Goal: Task Accomplishment & Management: Manage account settings

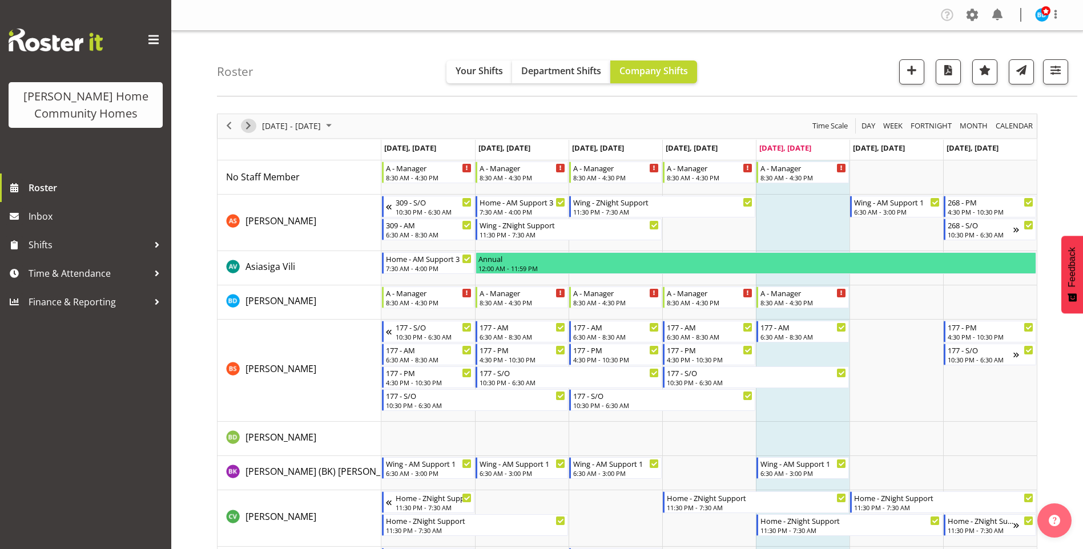
click at [249, 124] on span "Next" at bounding box center [248, 126] width 14 height 14
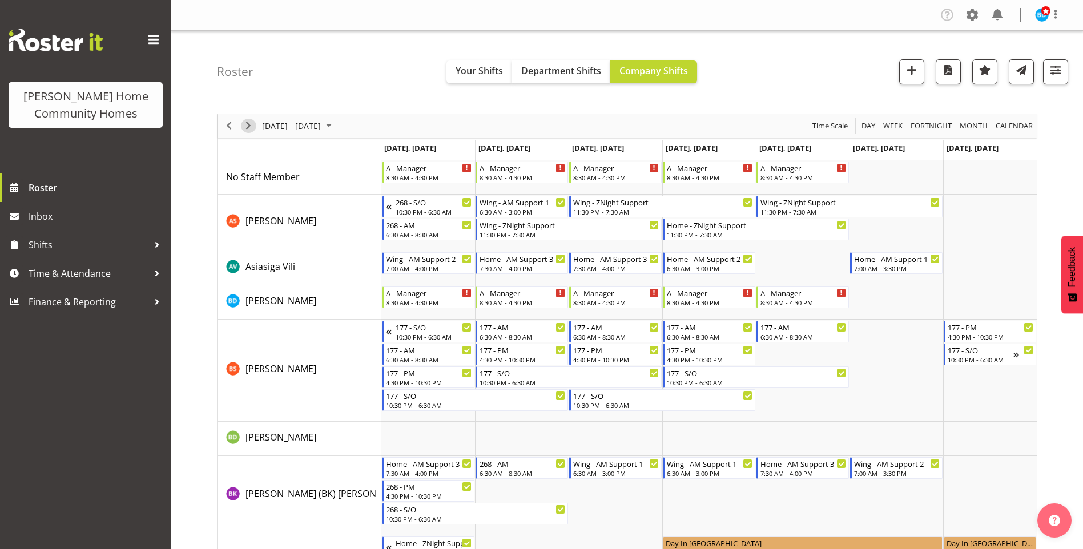
click at [248, 124] on span "Next" at bounding box center [248, 126] width 14 height 14
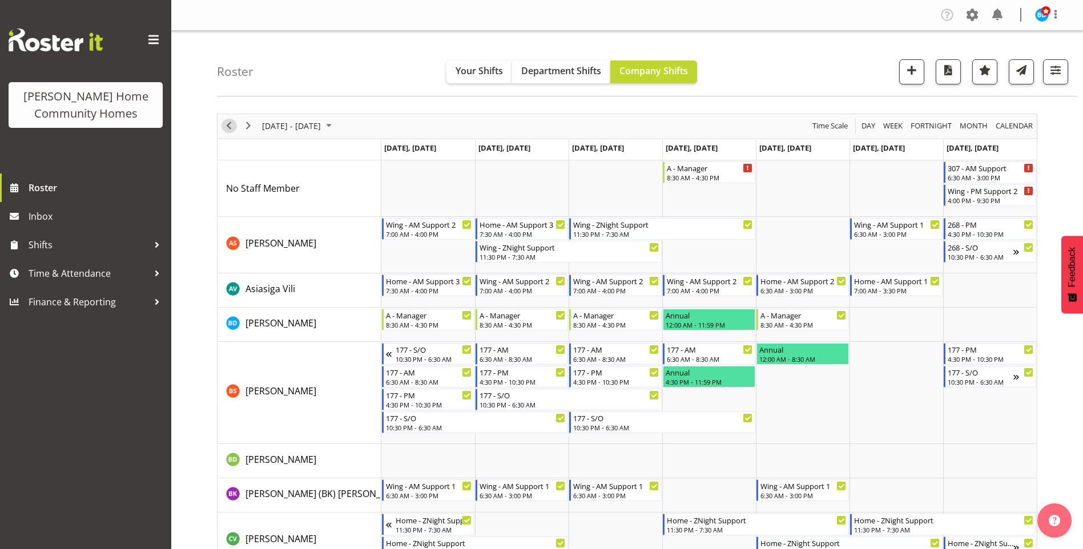
click at [228, 126] on span "Previous" at bounding box center [229, 126] width 14 height 14
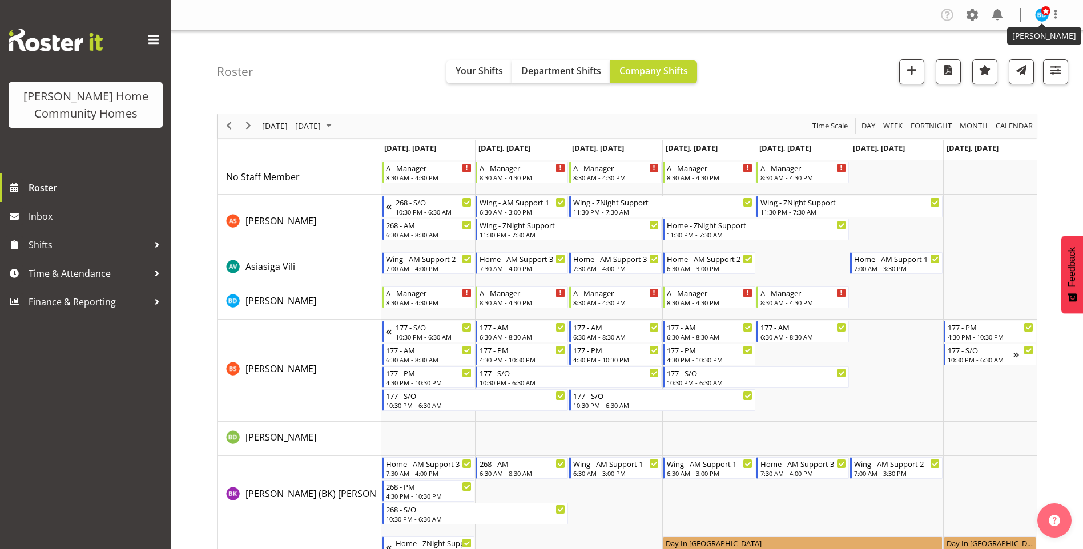
click at [1038, 15] on img at bounding box center [1042, 15] width 14 height 14
click at [249, 129] on span "Next" at bounding box center [248, 126] width 14 height 14
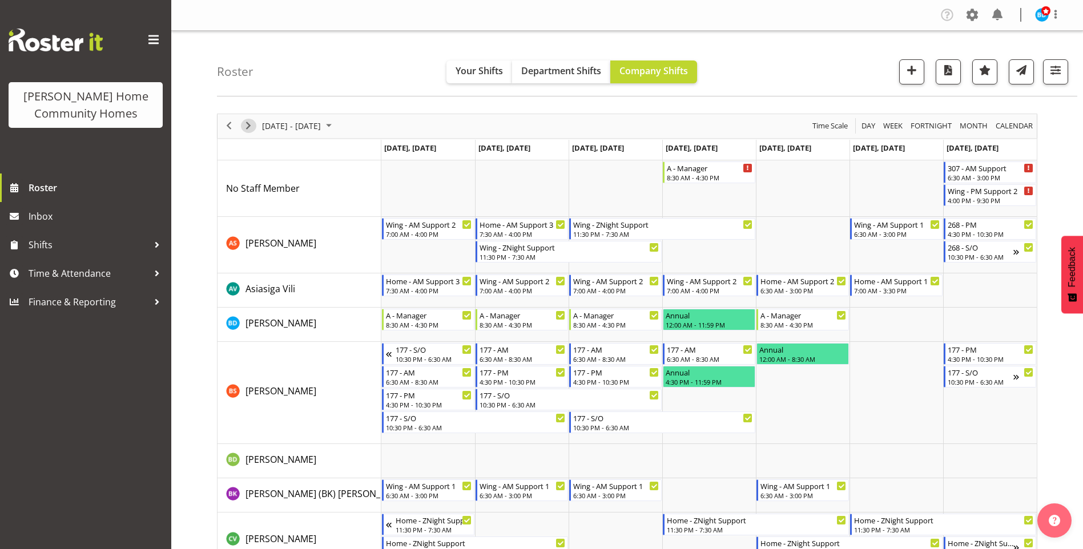
click at [251, 127] on span "Next" at bounding box center [248, 126] width 14 height 14
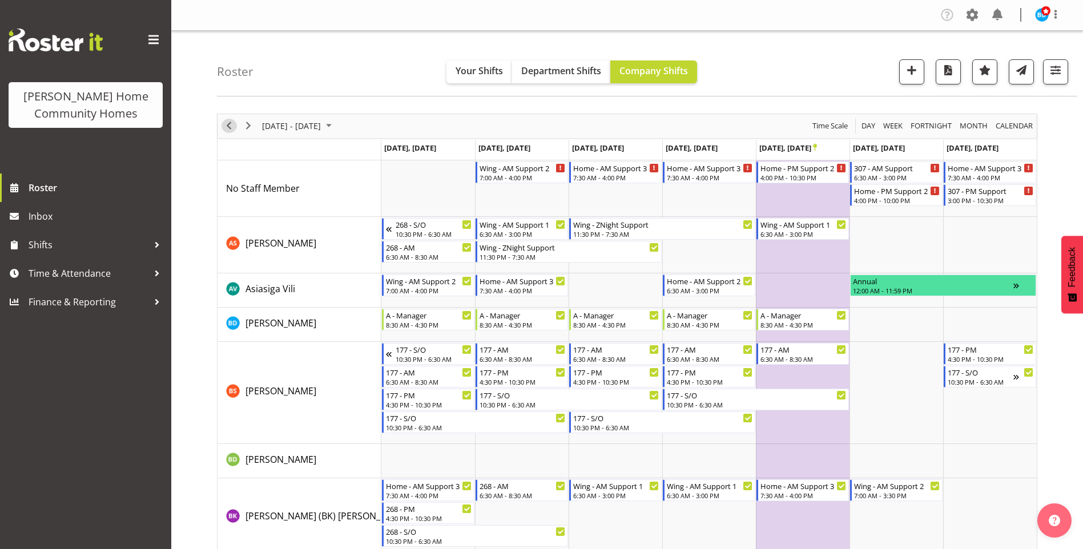
click at [226, 128] on span "Previous" at bounding box center [229, 126] width 14 height 14
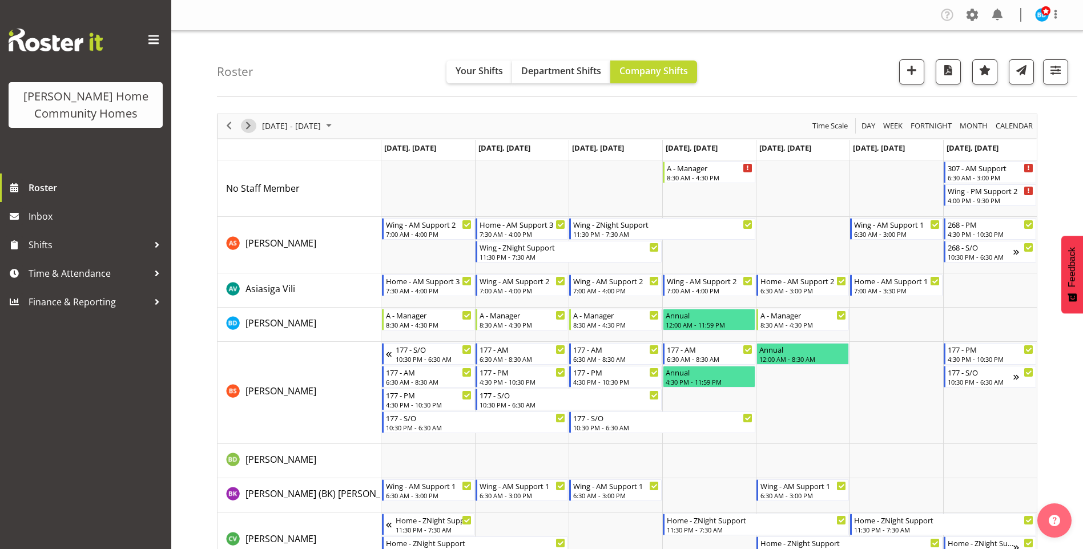
click at [249, 126] on span "Next" at bounding box center [248, 126] width 14 height 14
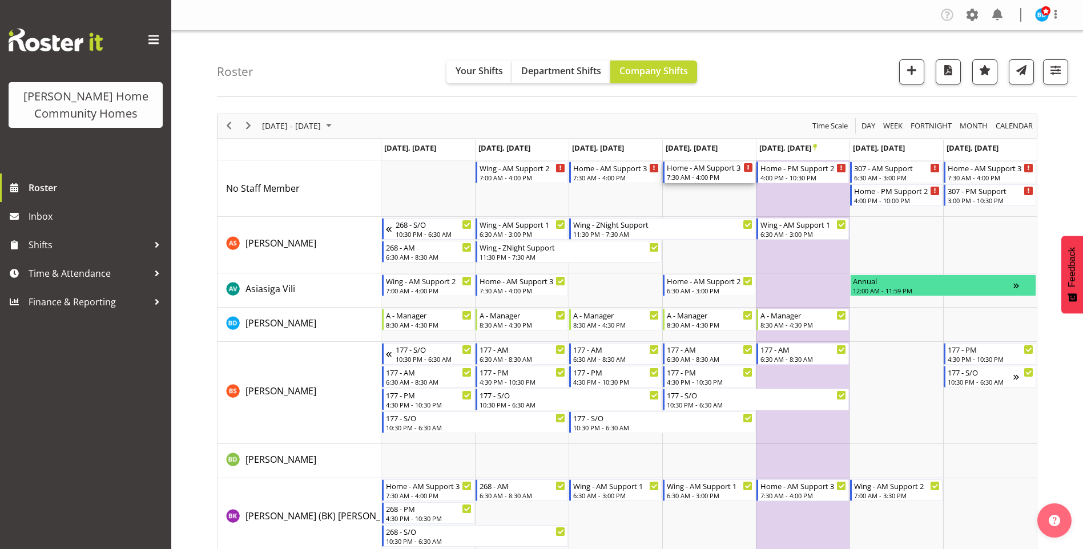
click at [693, 177] on div "7:30 AM - 4:00 PM" at bounding box center [710, 176] width 86 height 9
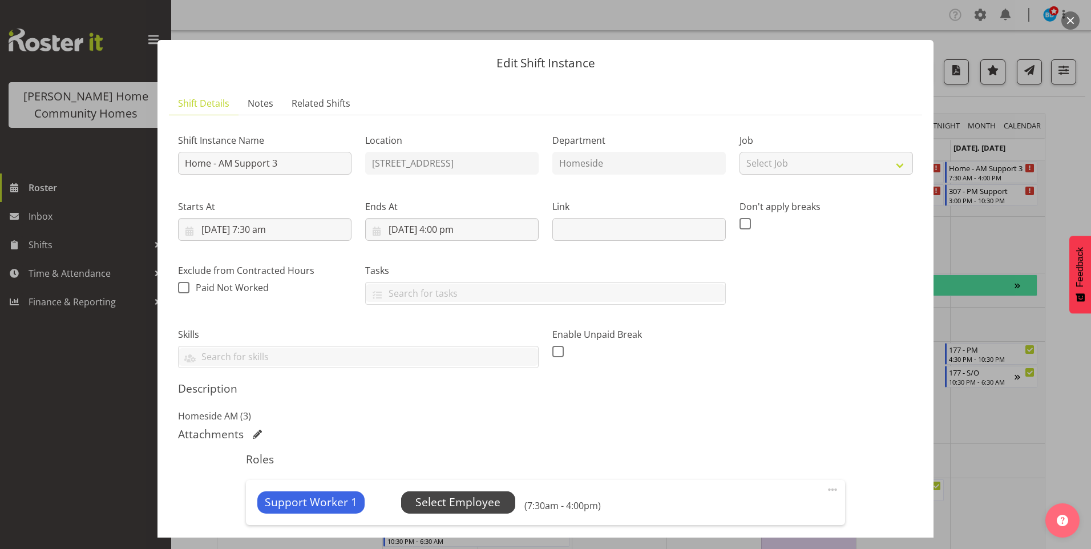
click at [486, 498] on span "Select Employee" at bounding box center [457, 502] width 85 height 17
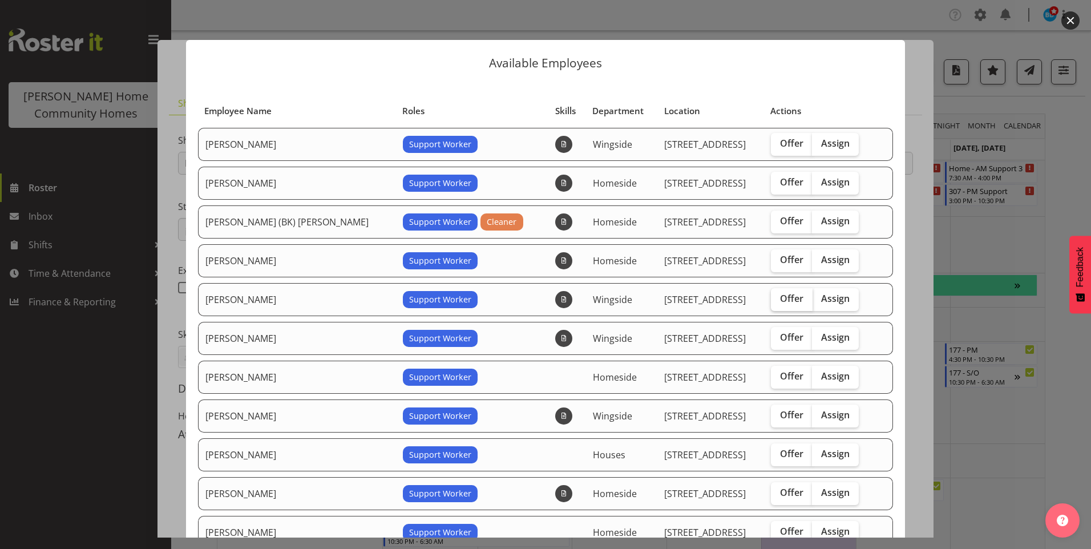
click at [780, 297] on span "Offer" at bounding box center [791, 298] width 23 height 11
click at [772, 297] on input "Offer" at bounding box center [774, 298] width 7 height 7
checkbox input "true"
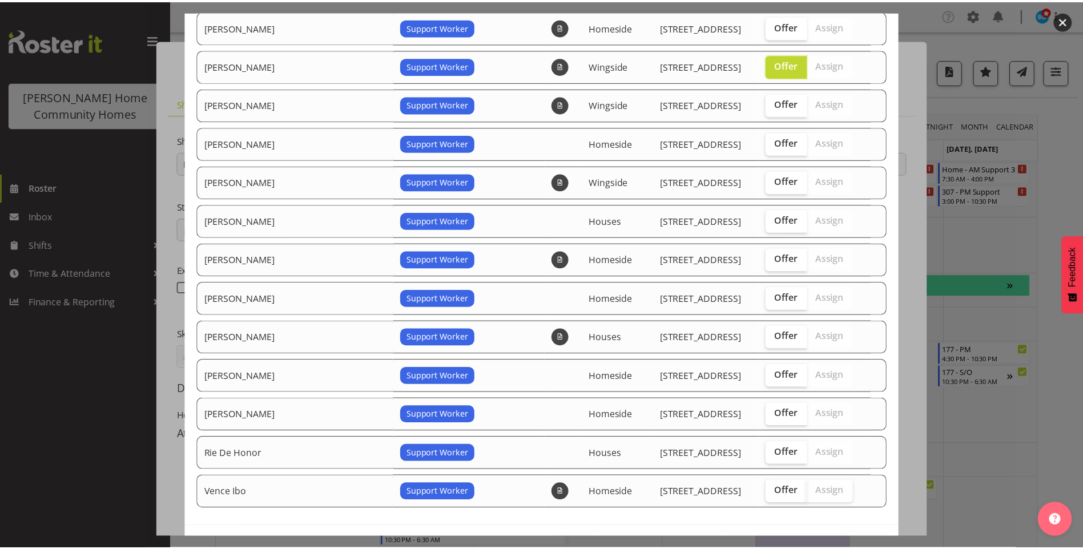
scroll to position [277, 0]
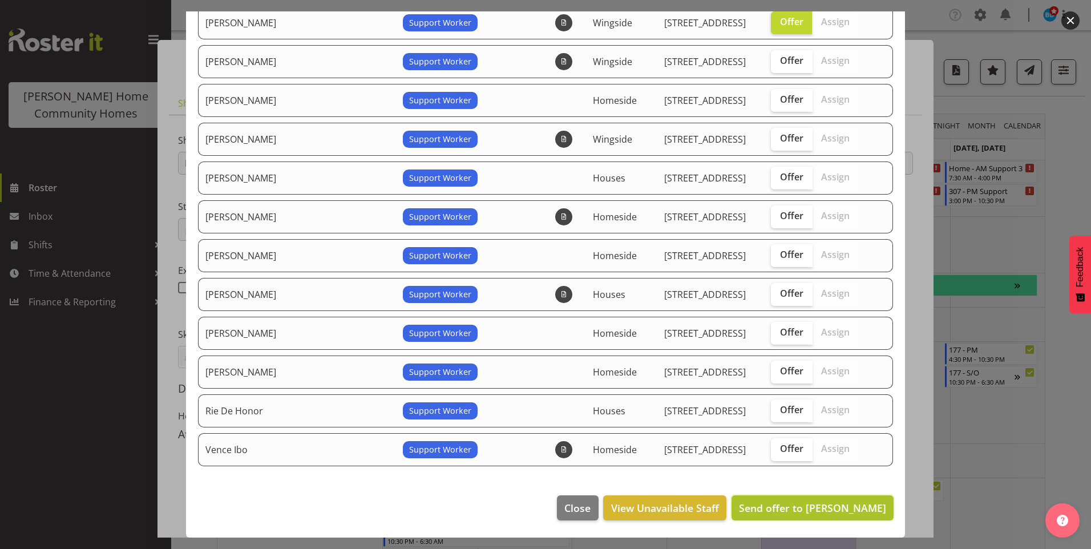
click at [830, 503] on span "Send offer to Daljeet Prasad" at bounding box center [812, 508] width 147 height 14
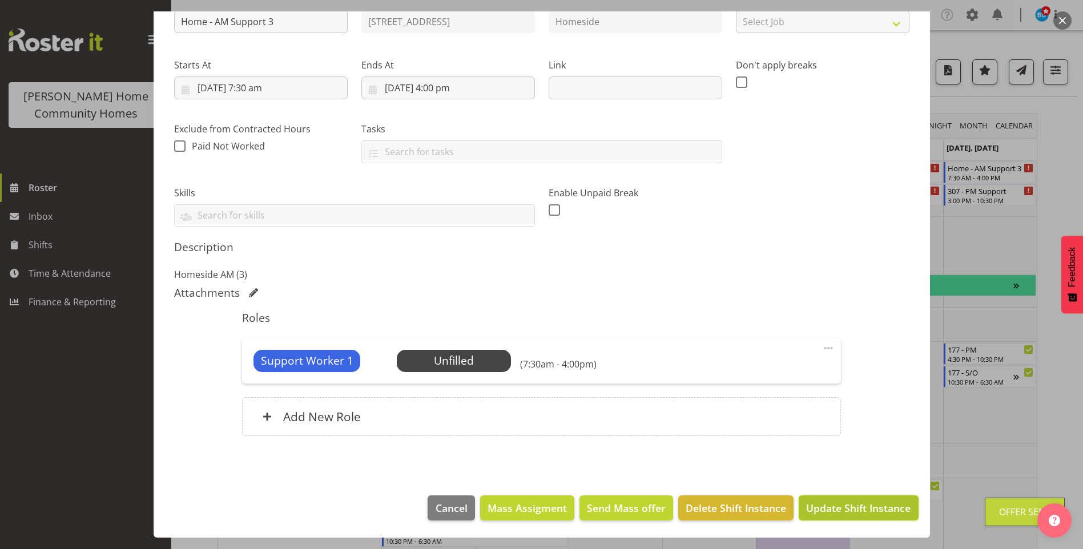
click at [828, 511] on span "Update Shift Instance" at bounding box center [858, 508] width 104 height 15
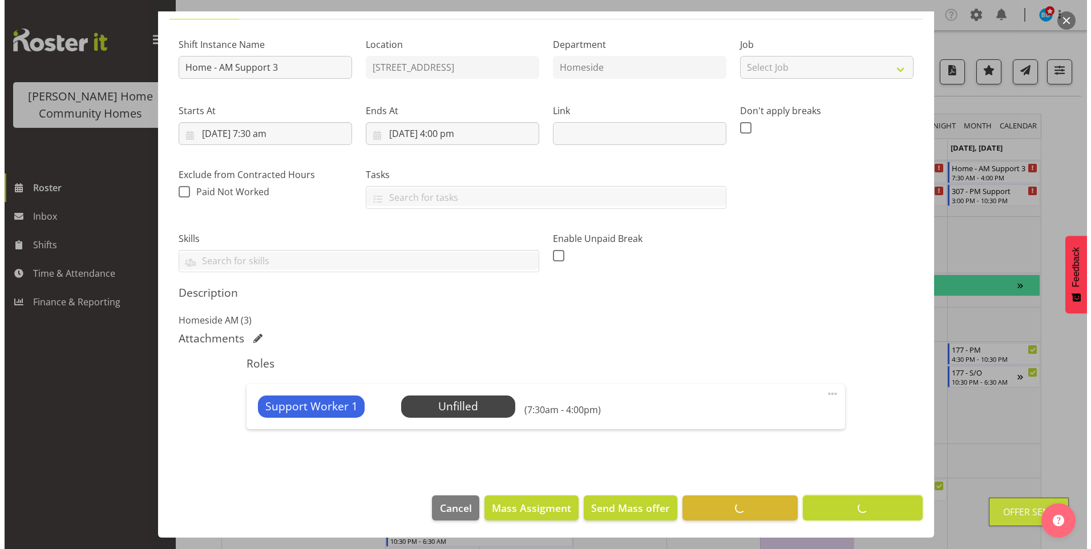
scroll to position [96, 0]
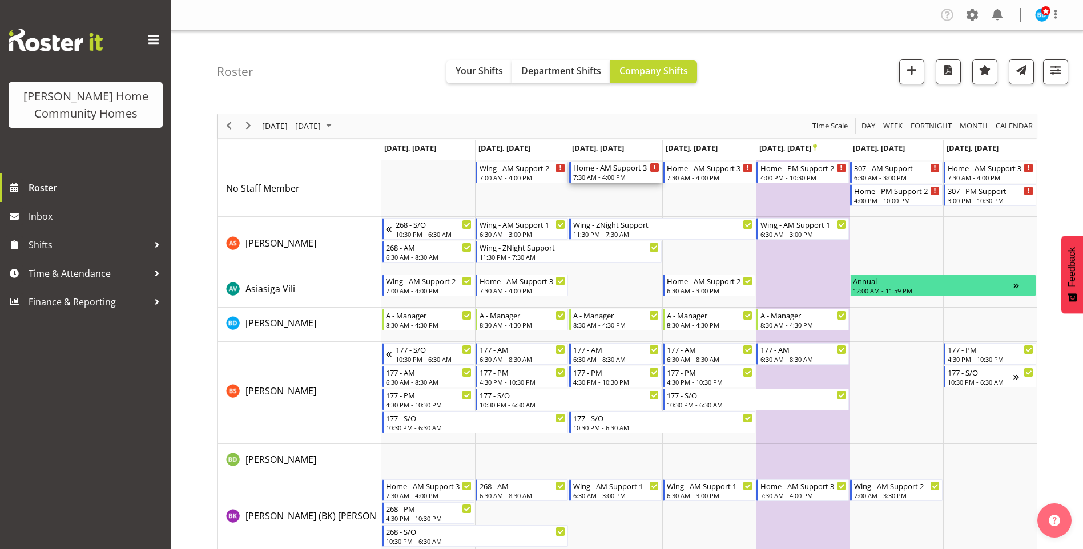
click at [610, 177] on div "7:30 AM - 4:00 PM" at bounding box center [616, 176] width 86 height 9
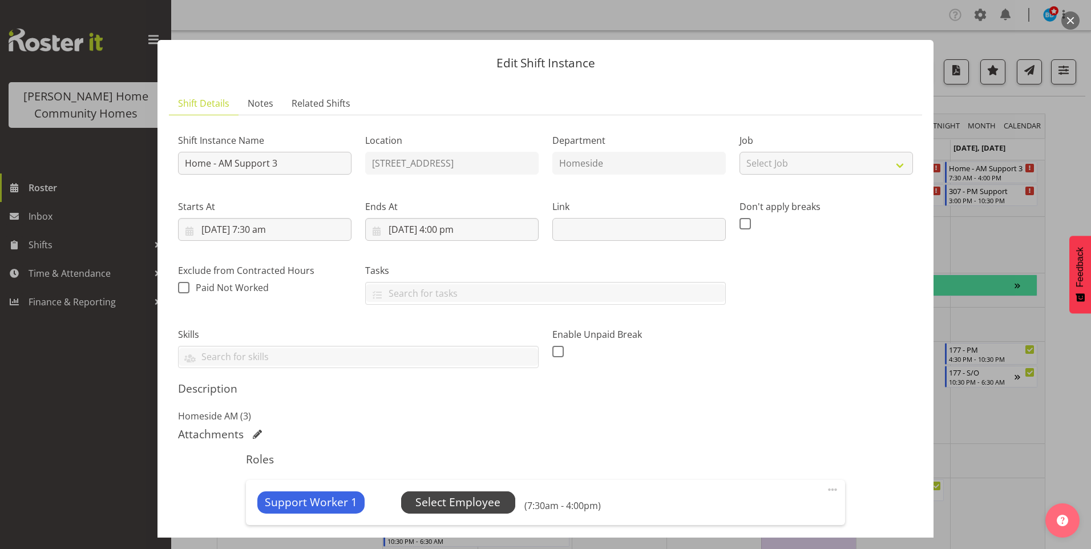
click at [471, 499] on span "Select Employee" at bounding box center [457, 502] width 85 height 17
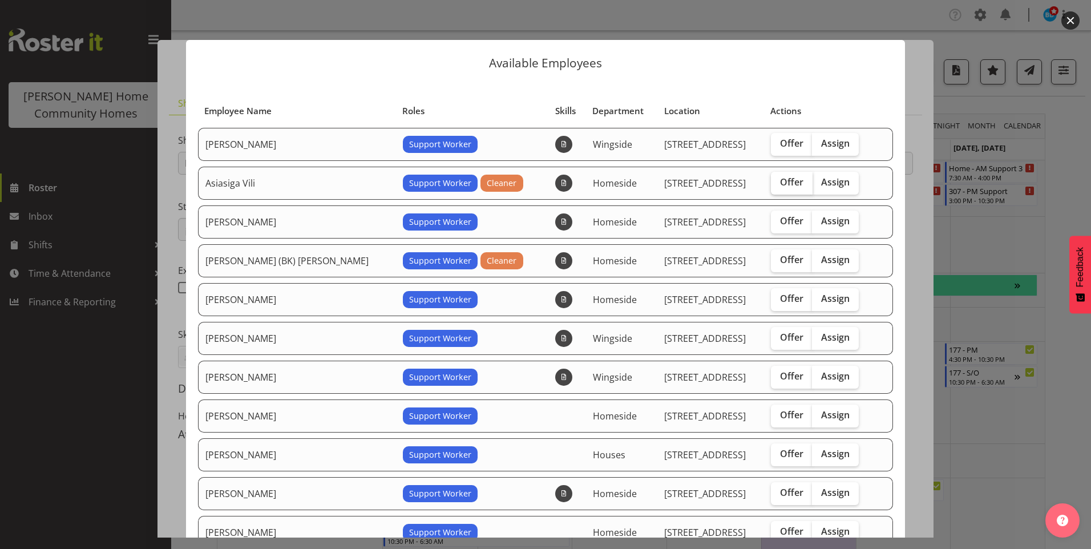
click at [780, 182] on span "Offer" at bounding box center [791, 181] width 23 height 11
click at [775, 182] on input "Offer" at bounding box center [774, 182] width 7 height 7
checkbox input "true"
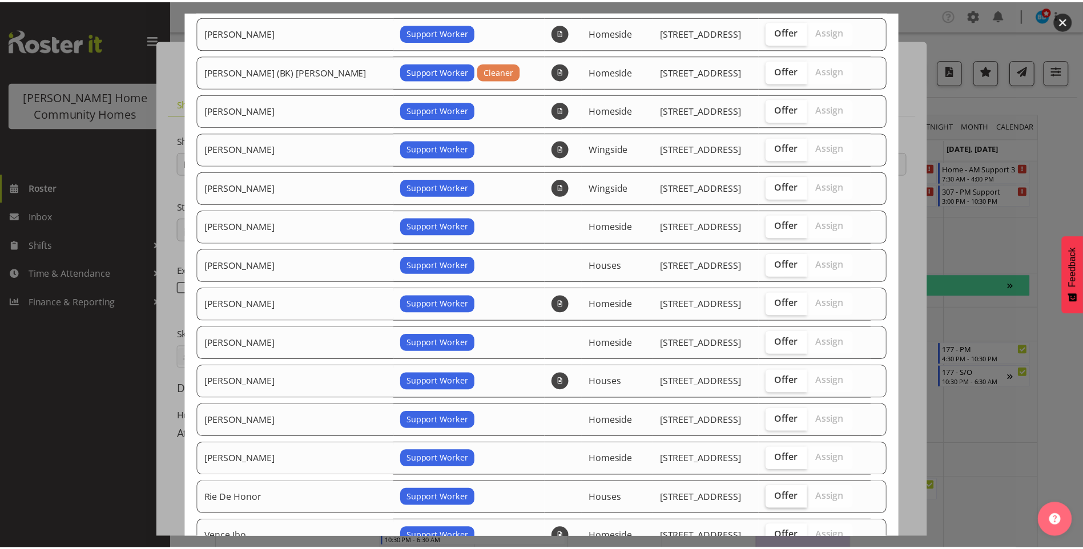
scroll to position [277, 0]
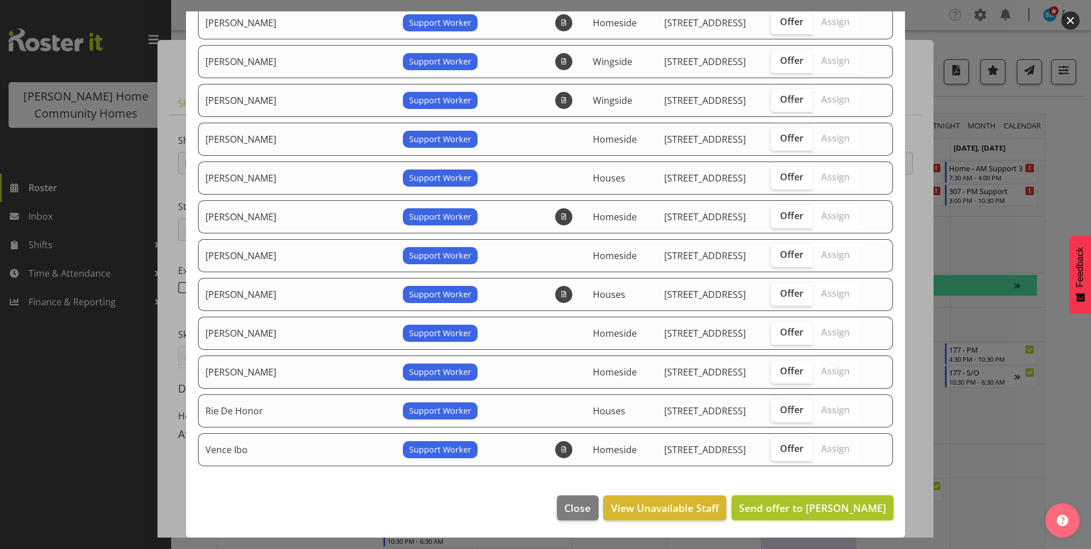
click at [804, 507] on span "Send offer to Asiasiga Vili" at bounding box center [812, 508] width 147 height 14
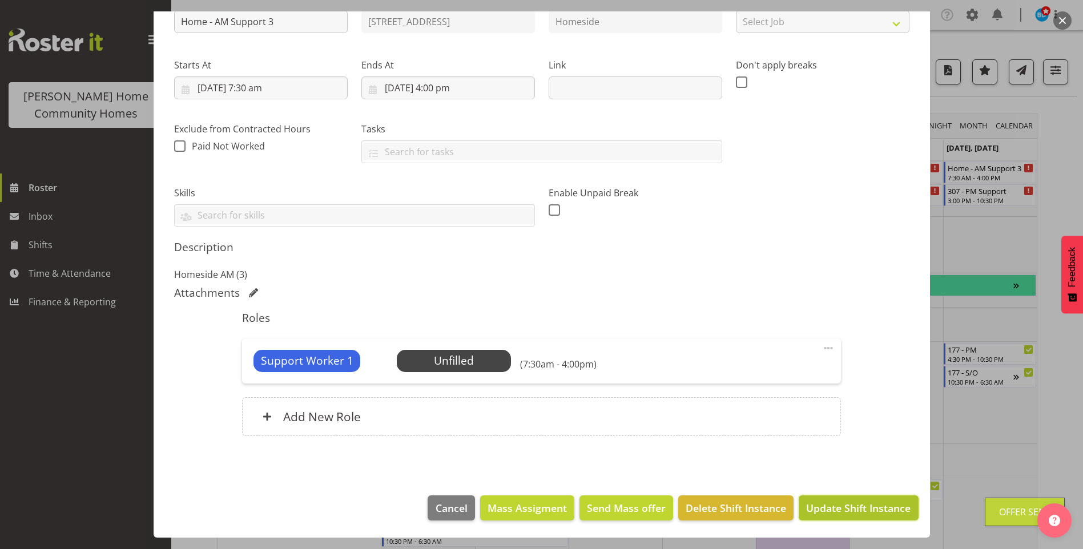
click at [811, 503] on span "Update Shift Instance" at bounding box center [858, 508] width 104 height 15
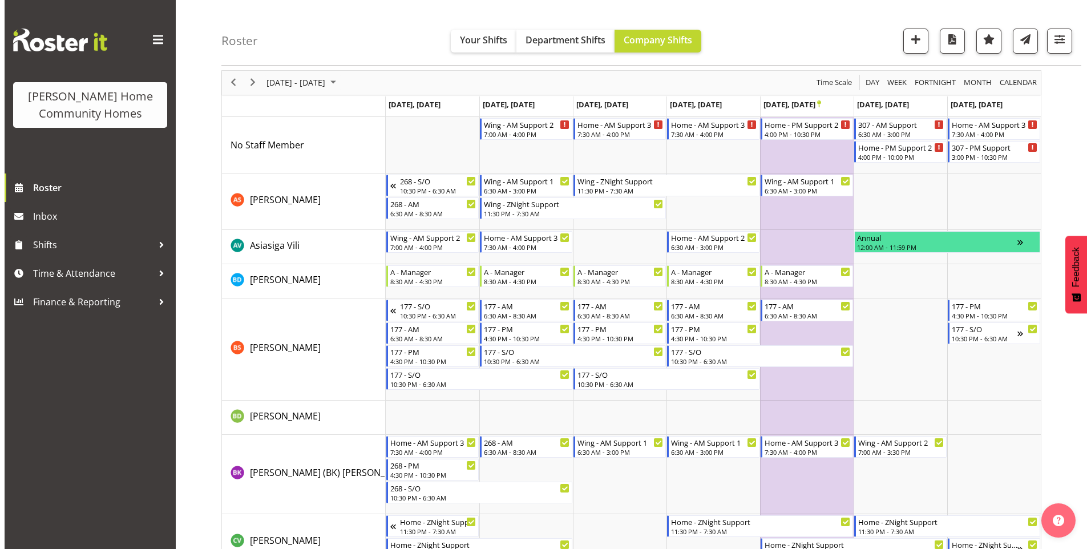
scroll to position [0, 0]
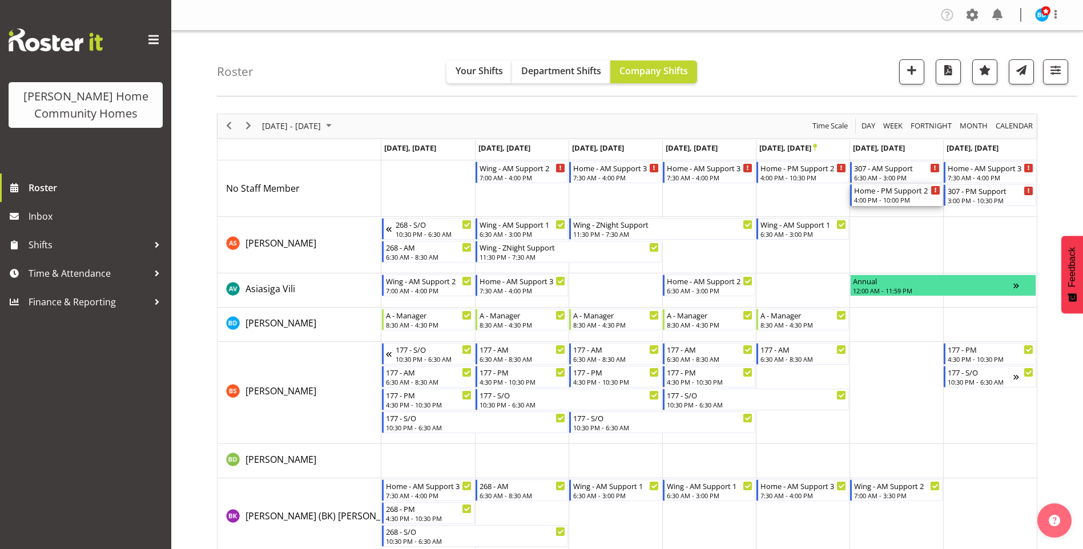
click at [907, 199] on div "4:00 PM - 10:00 PM" at bounding box center [897, 199] width 86 height 9
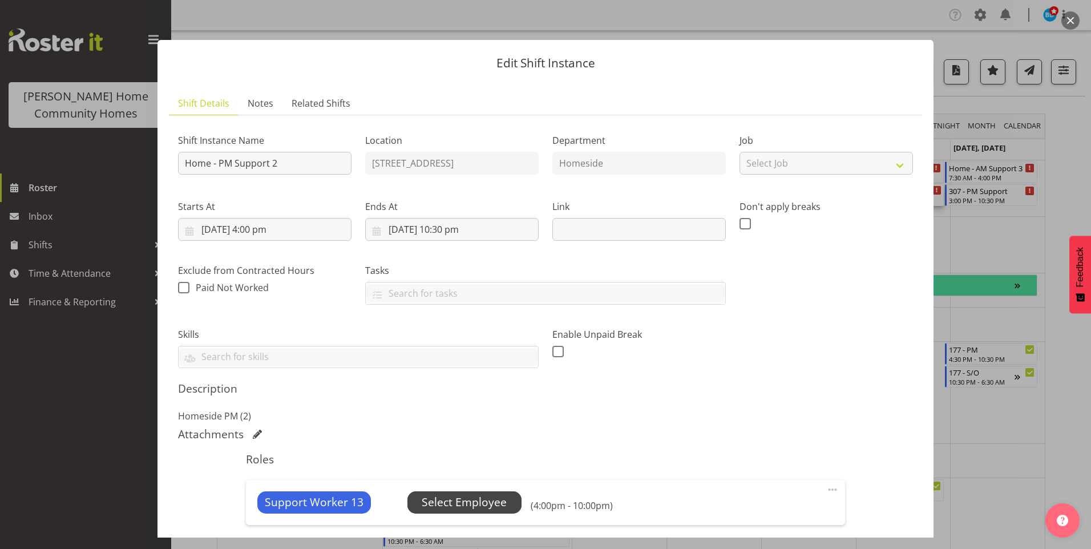
click at [458, 498] on span "Select Employee" at bounding box center [464, 502] width 85 height 17
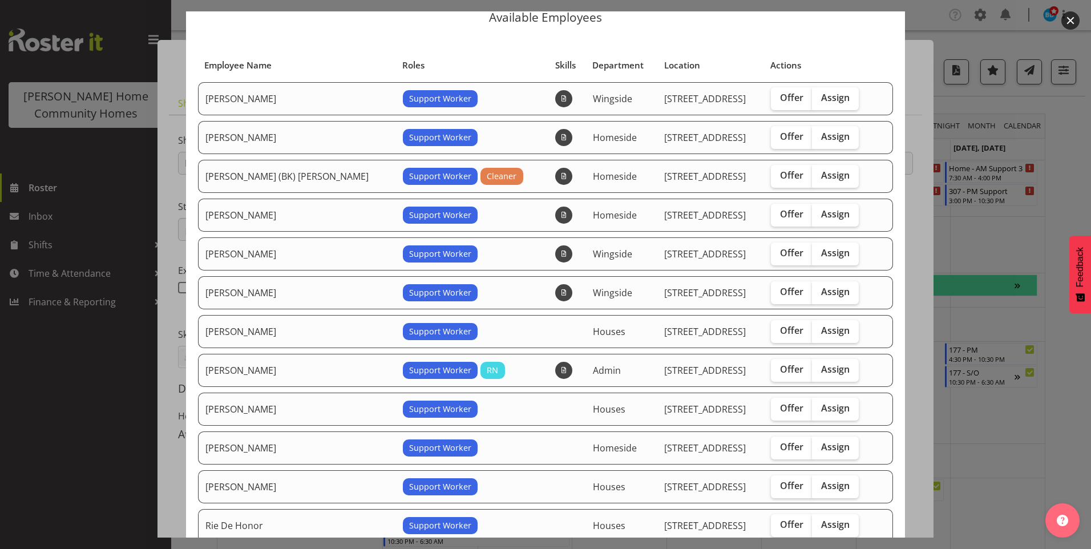
scroll to position [114, 0]
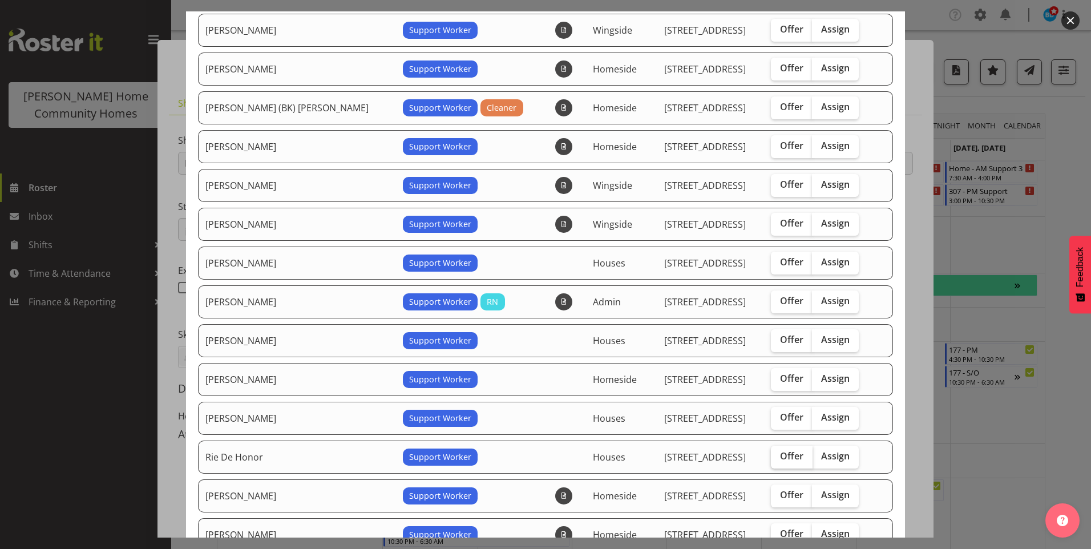
click at [780, 451] on span "Offer" at bounding box center [791, 455] width 23 height 11
click at [771, 453] on input "Offer" at bounding box center [774, 456] width 7 height 7
checkbox input "true"
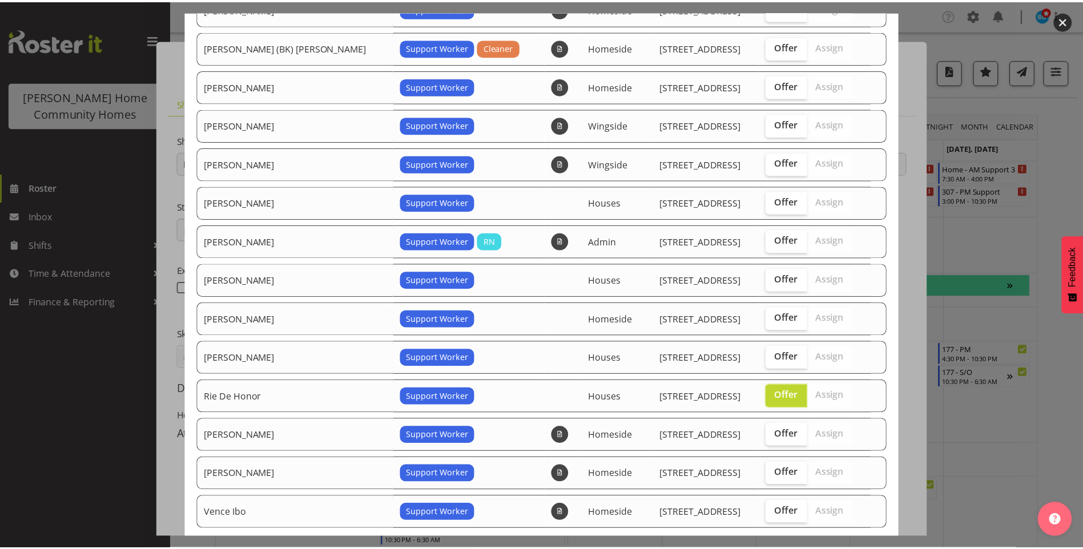
scroll to position [238, 0]
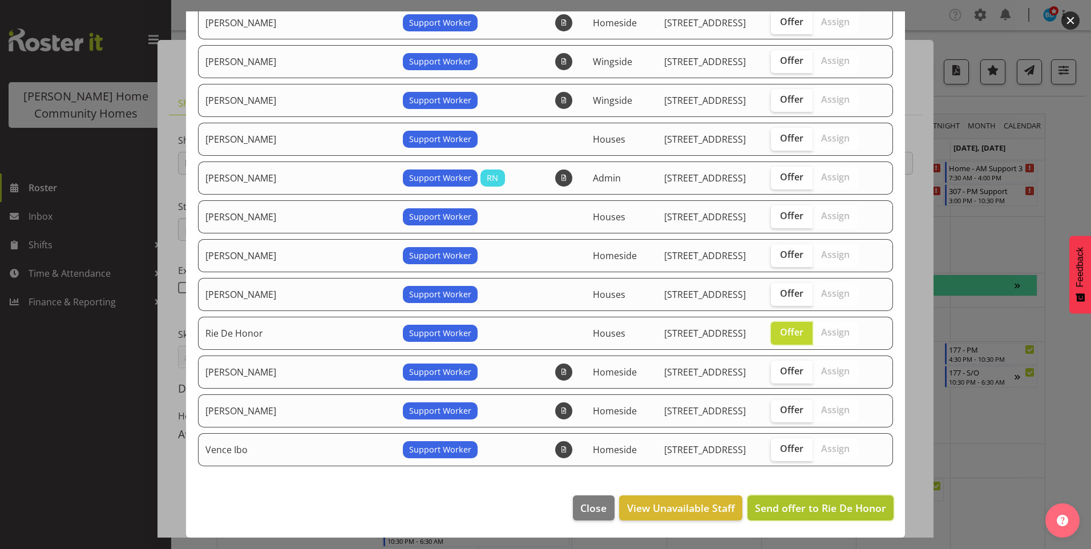
click at [813, 509] on span "Send offer to Rie De Honor" at bounding box center [820, 508] width 131 height 14
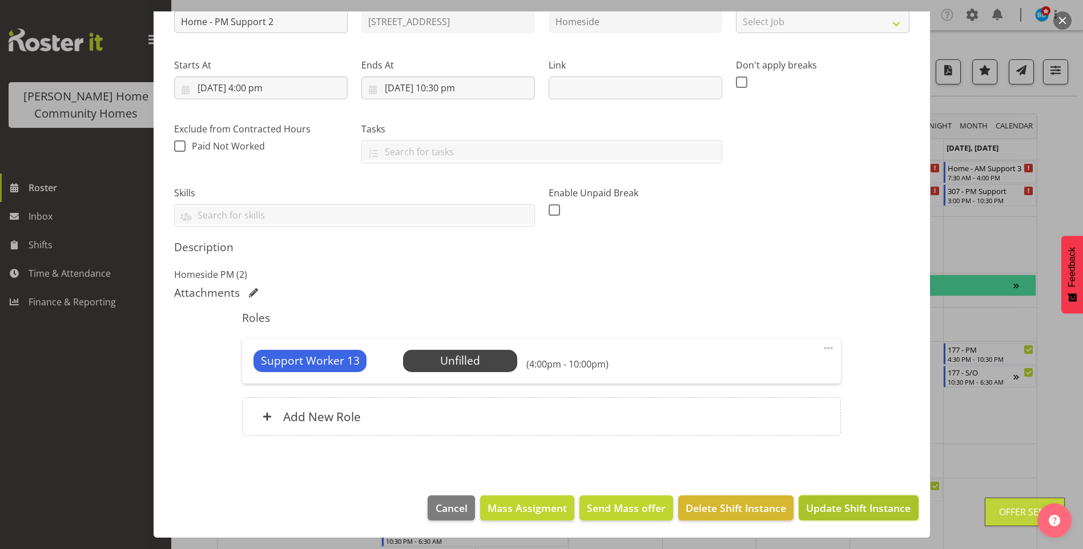
click at [832, 509] on span "Update Shift Instance" at bounding box center [858, 508] width 104 height 15
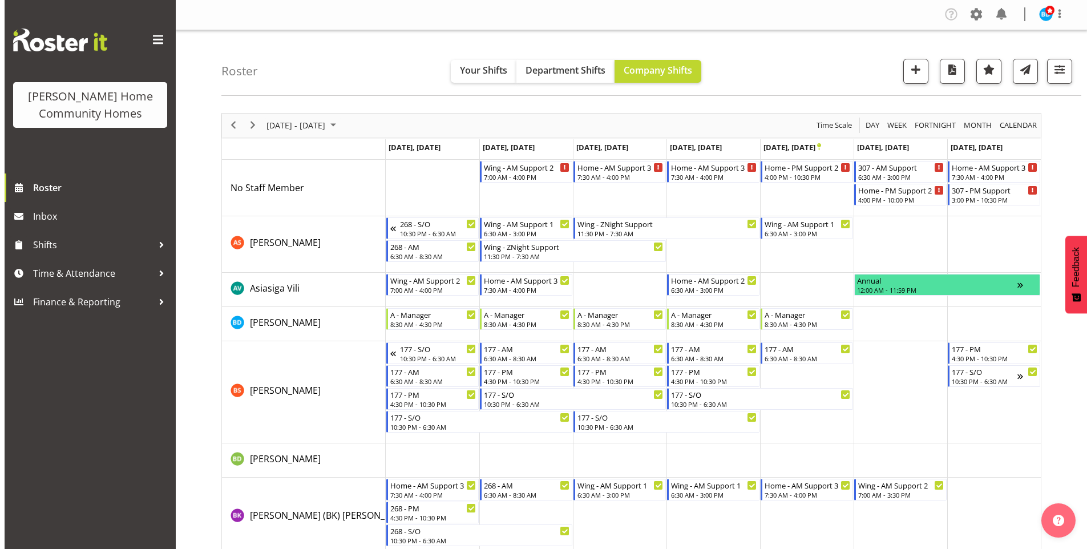
scroll to position [0, 0]
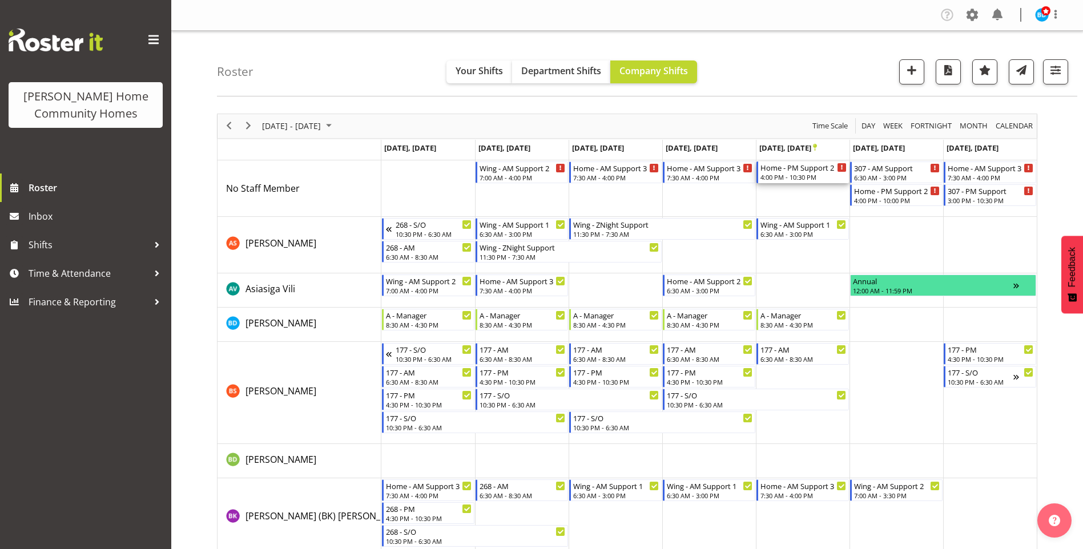
click at [796, 175] on div "4:00 PM - 10:30 PM" at bounding box center [803, 176] width 86 height 9
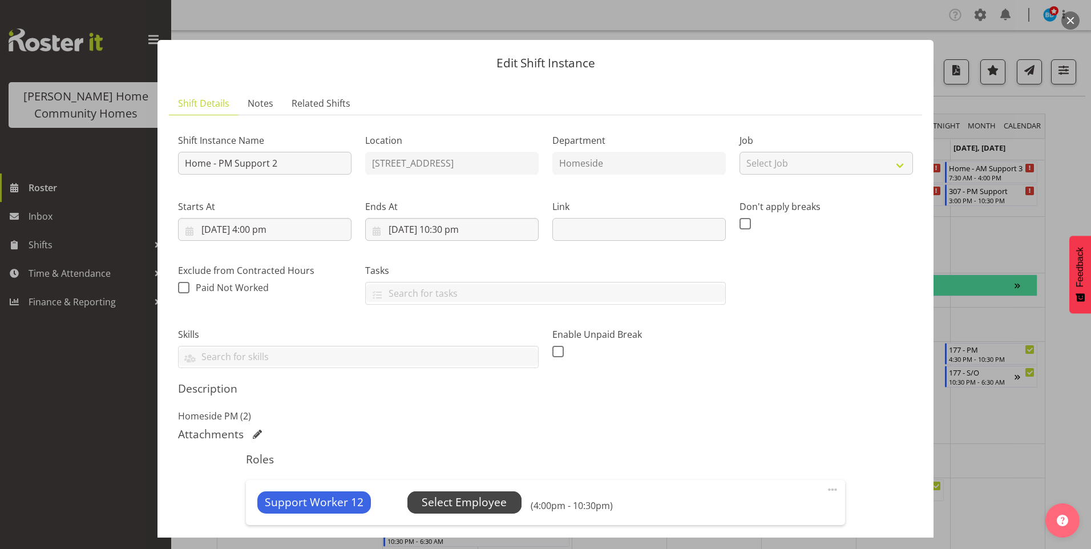
click at [492, 496] on span "Select Employee" at bounding box center [464, 502] width 85 height 17
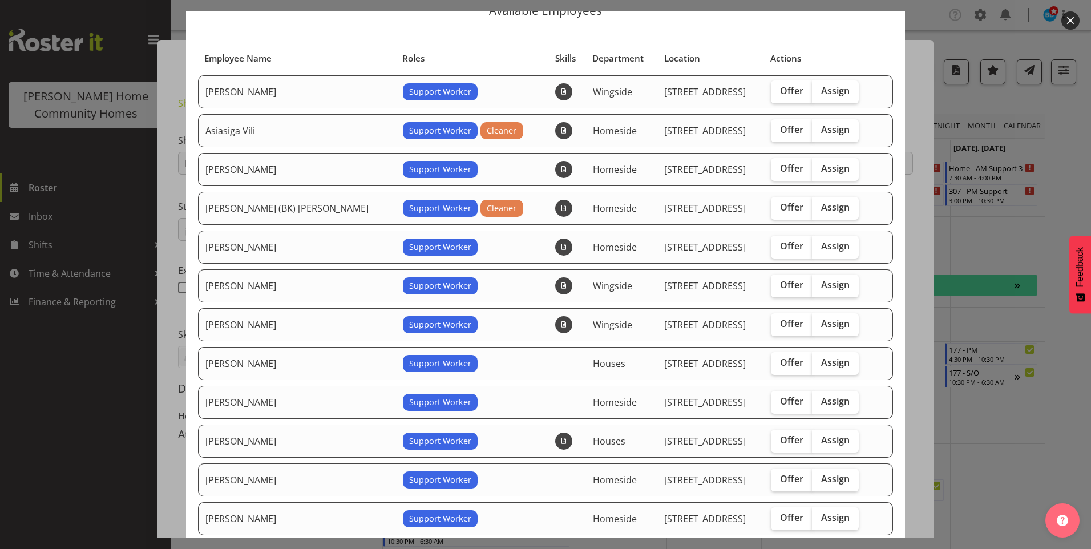
scroll to position [114, 0]
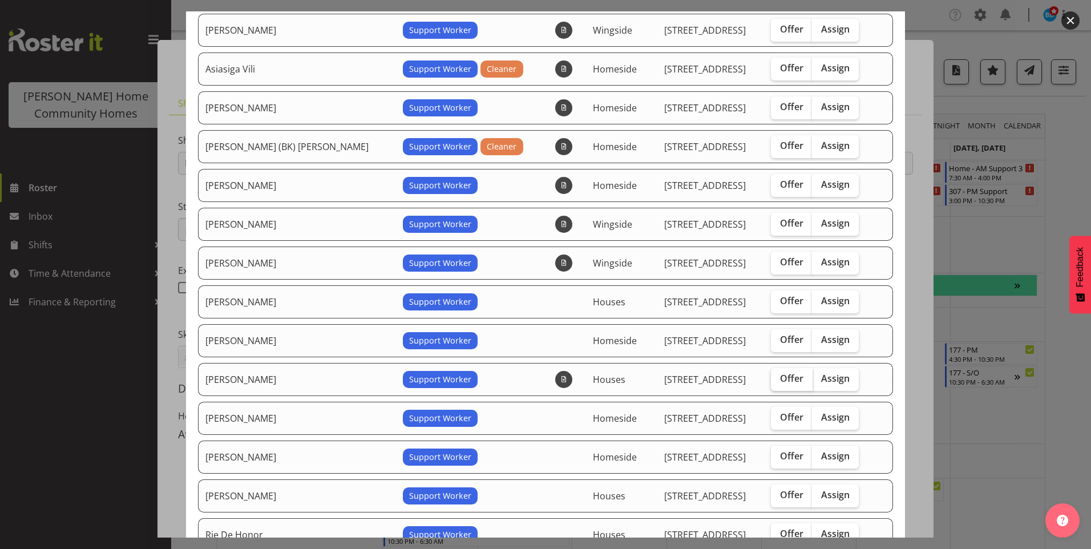
drag, startPoint x: 770, startPoint y: 380, endPoint x: 797, endPoint y: 403, distance: 35.6
click at [780, 381] on span "Offer" at bounding box center [791, 378] width 23 height 11
click at [771, 381] on input "Offer" at bounding box center [774, 378] width 7 height 7
checkbox input "true"
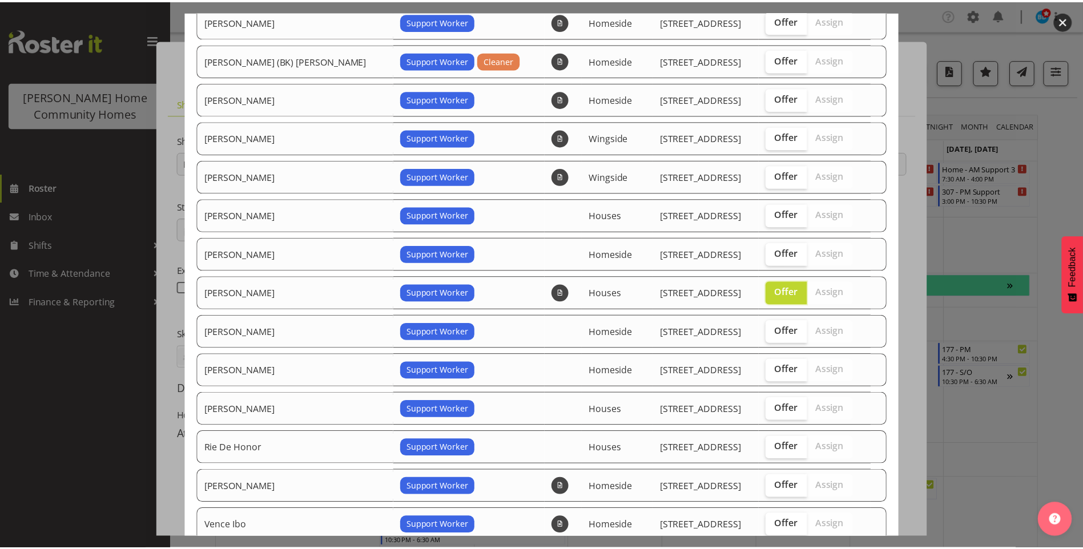
scroll to position [277, 0]
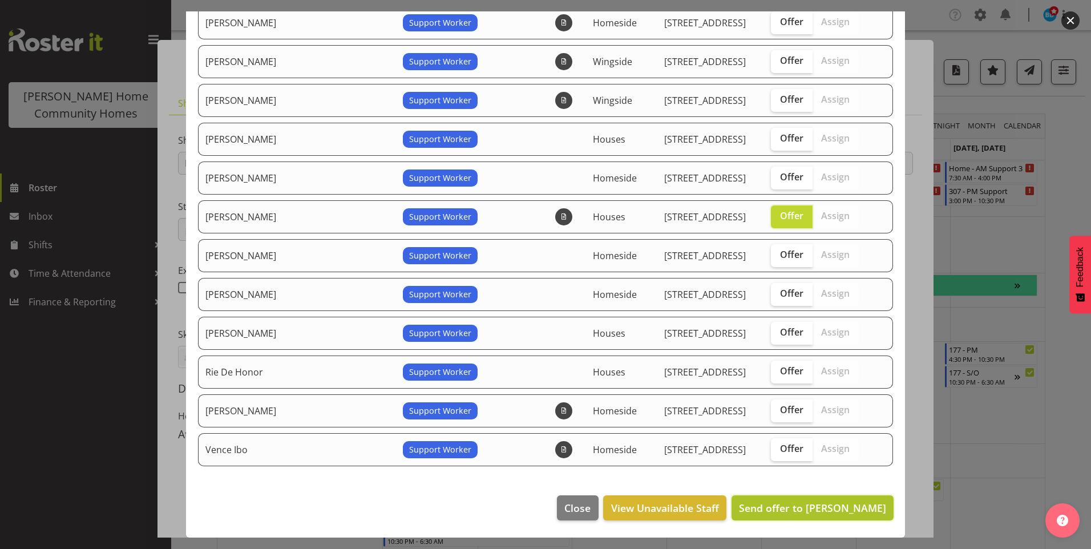
click at [835, 511] on span "Send offer to Mary Endaya" at bounding box center [812, 508] width 147 height 14
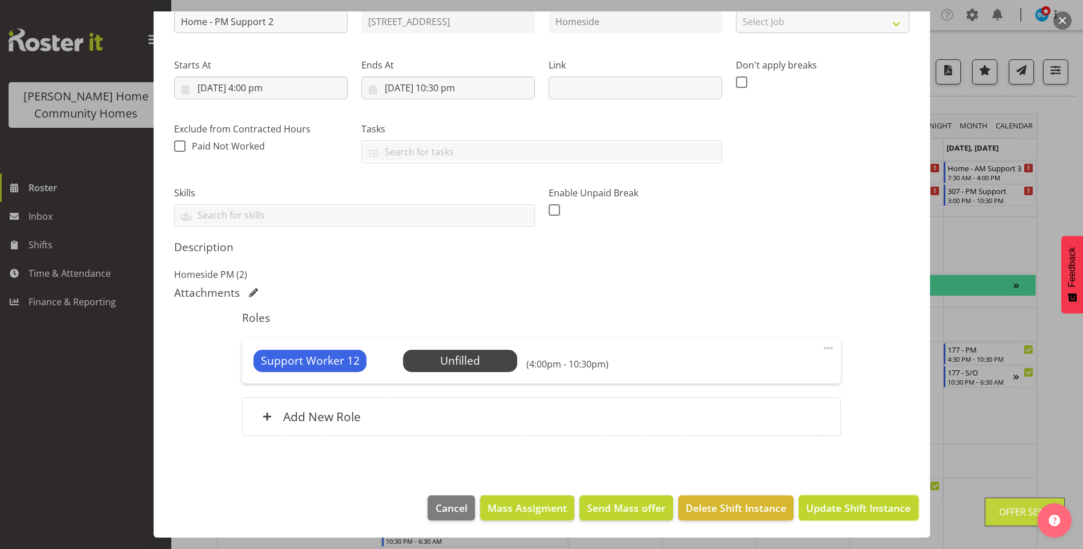
click at [838, 511] on span "Update Shift Instance" at bounding box center [858, 508] width 104 height 15
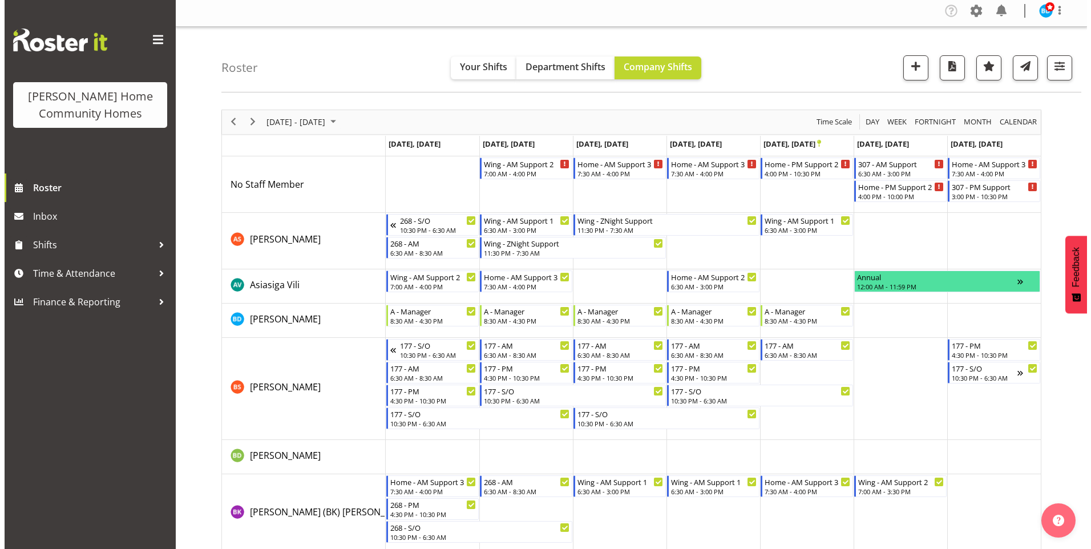
scroll to position [0, 0]
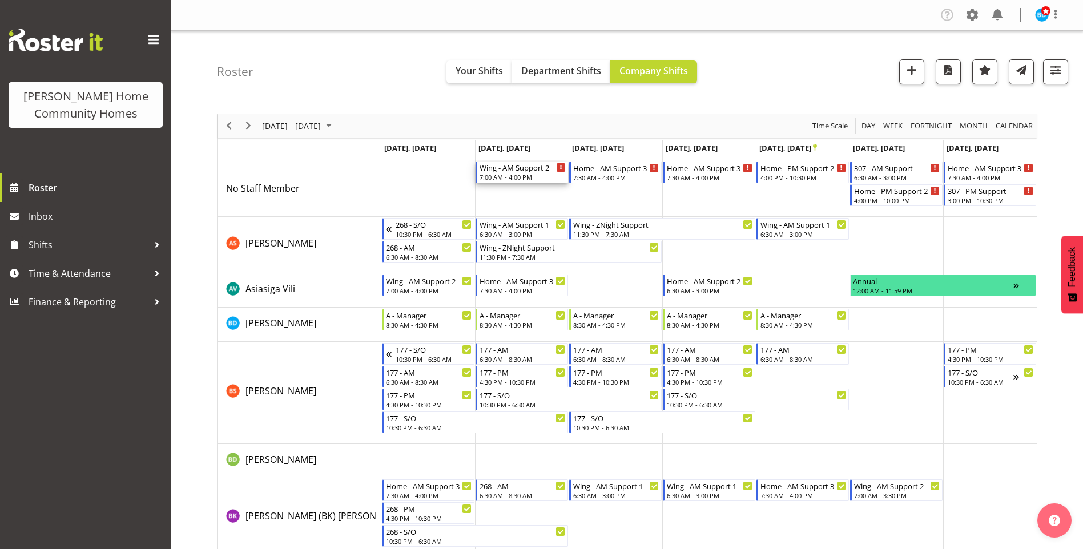
click at [514, 176] on div "7:00 AM - 4:00 PM" at bounding box center [522, 176] width 86 height 9
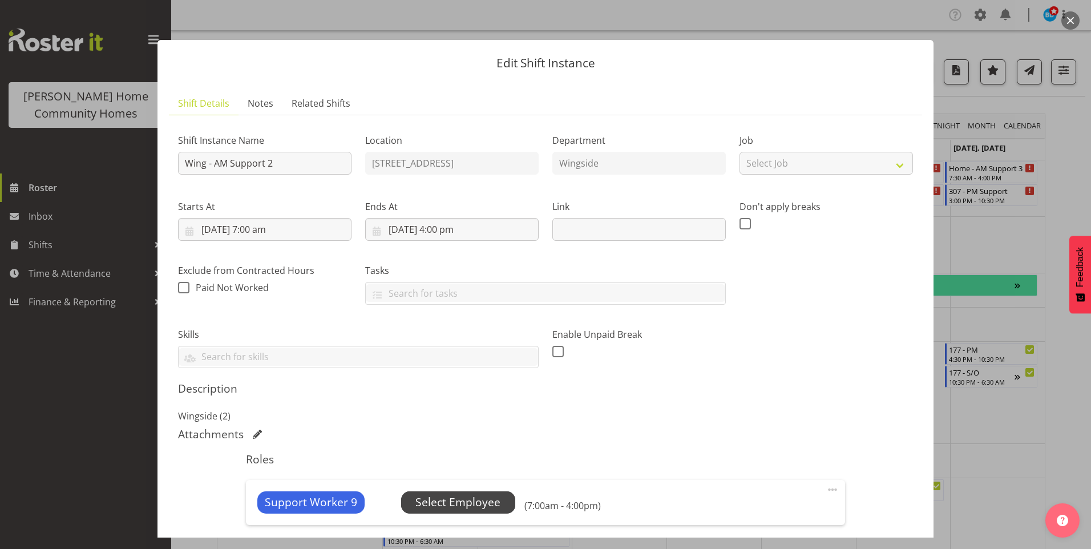
click at [449, 503] on span "Select Employee" at bounding box center [457, 502] width 85 height 17
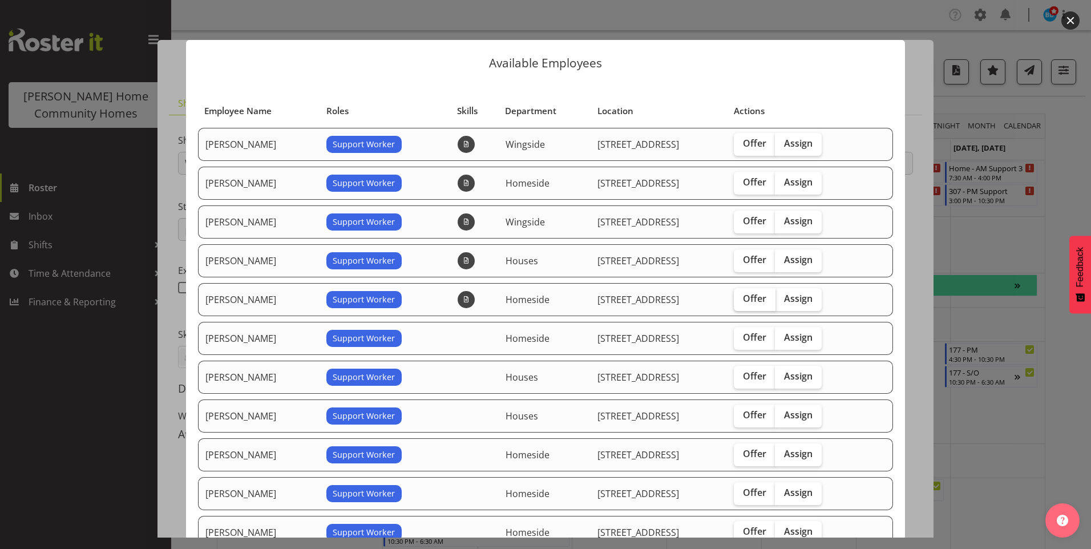
click at [759, 298] on span "Offer" at bounding box center [754, 298] width 23 height 11
click at [741, 298] on input "Offer" at bounding box center [737, 298] width 7 height 7
checkbox input "true"
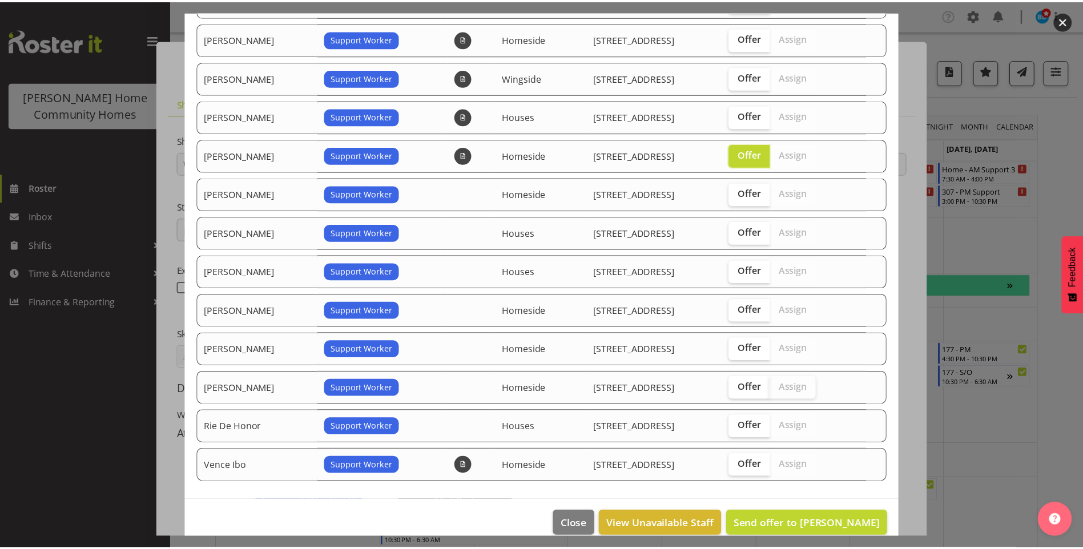
scroll to position [160, 0]
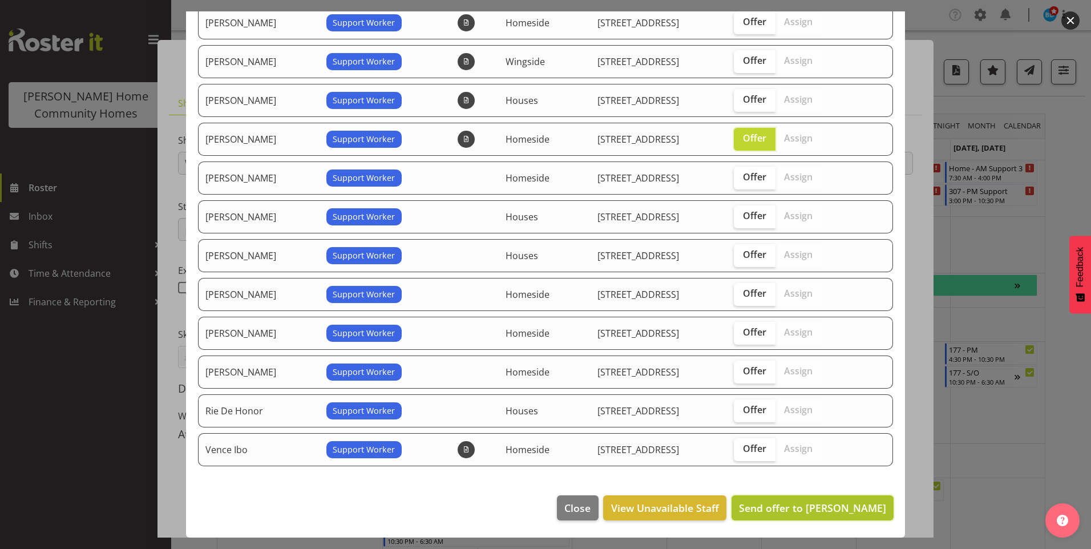
click at [775, 506] on span "Send offer to Eloise Bailey" at bounding box center [812, 508] width 147 height 14
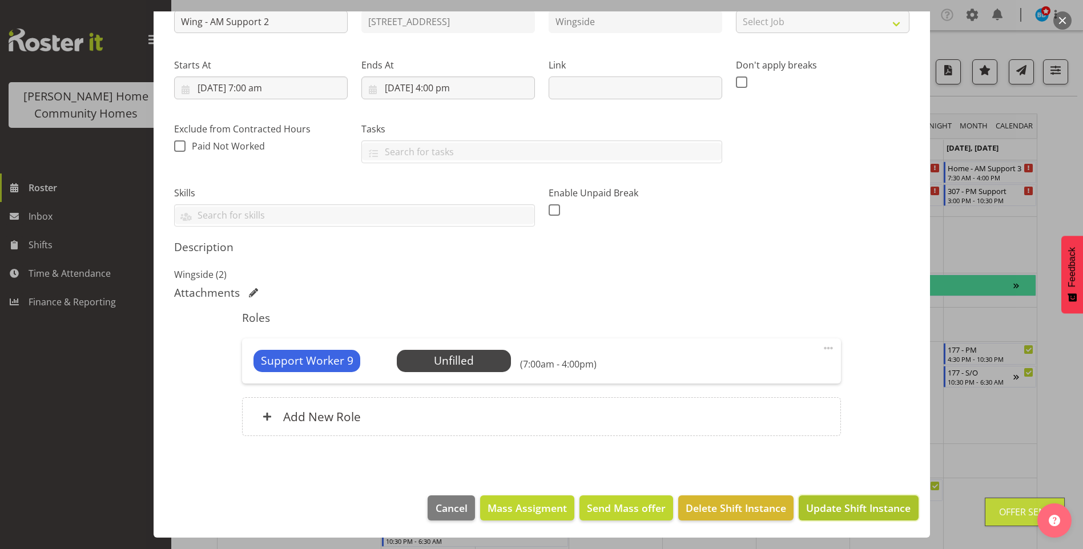
click at [828, 508] on span "Update Shift Instance" at bounding box center [858, 508] width 104 height 15
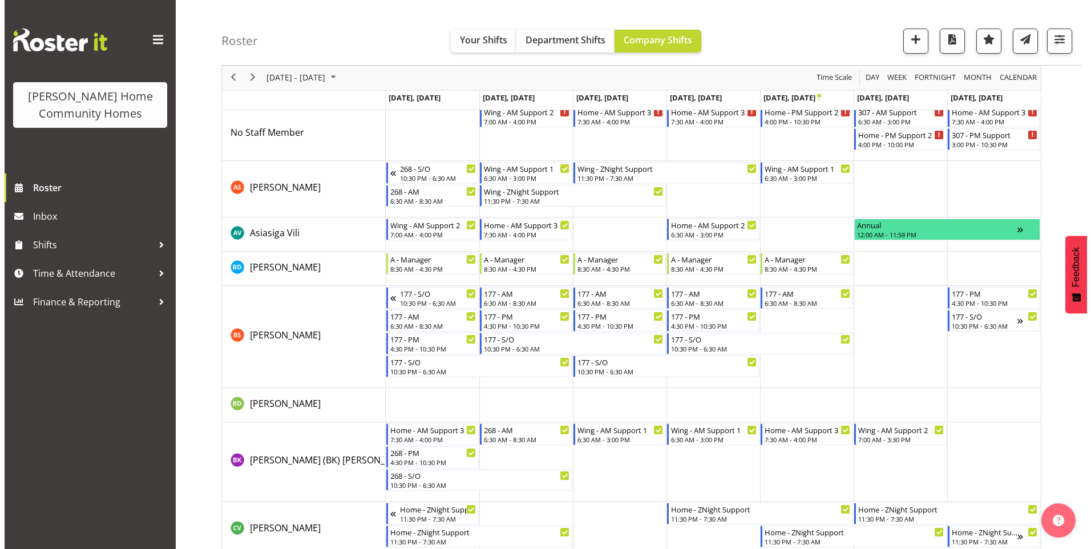
scroll to position [0, 0]
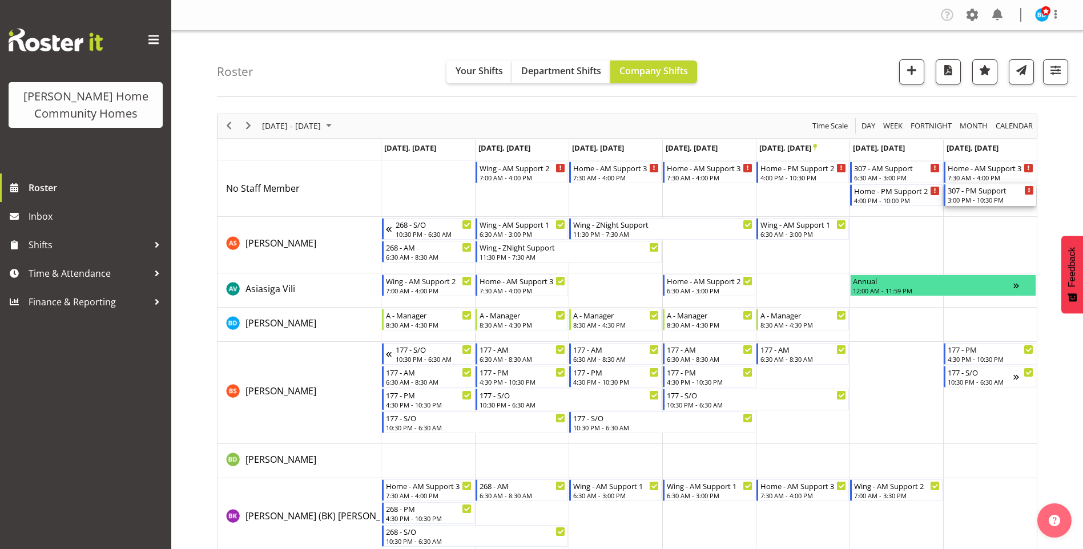
click at [982, 195] on div "307 - PM Support" at bounding box center [990, 189] width 86 height 11
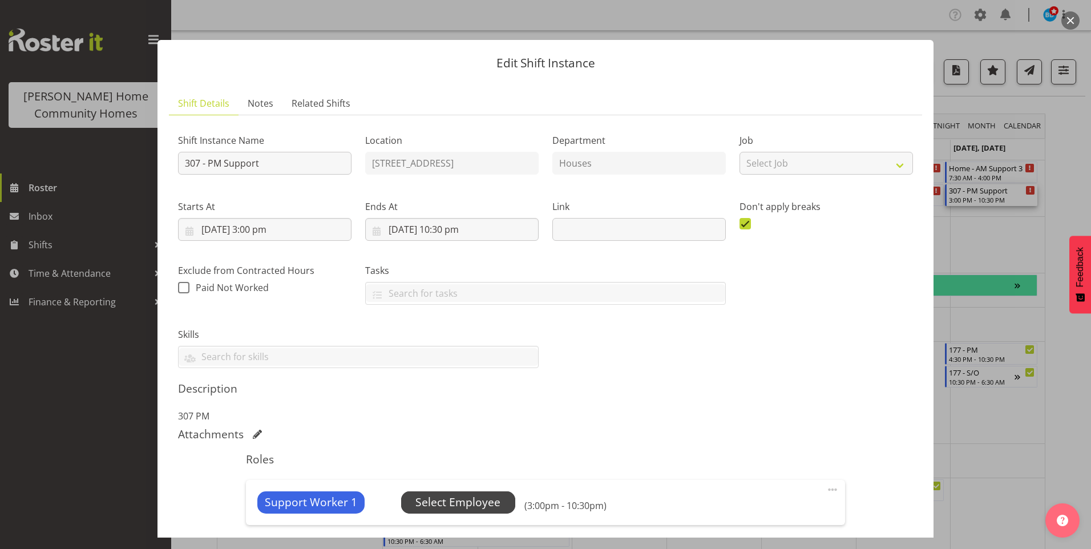
click at [498, 505] on span "Select Employee" at bounding box center [458, 502] width 114 height 22
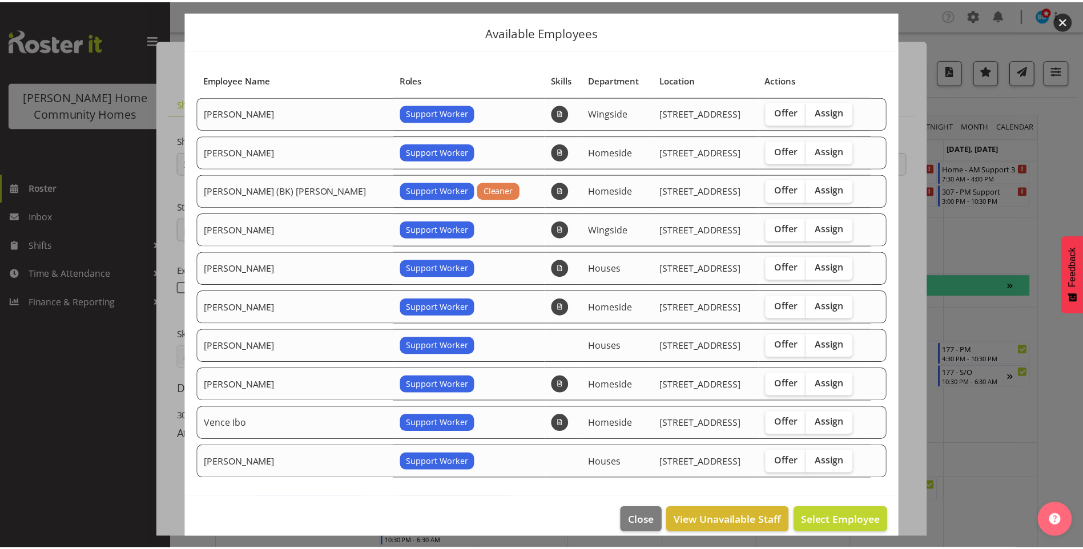
scroll to position [44, 0]
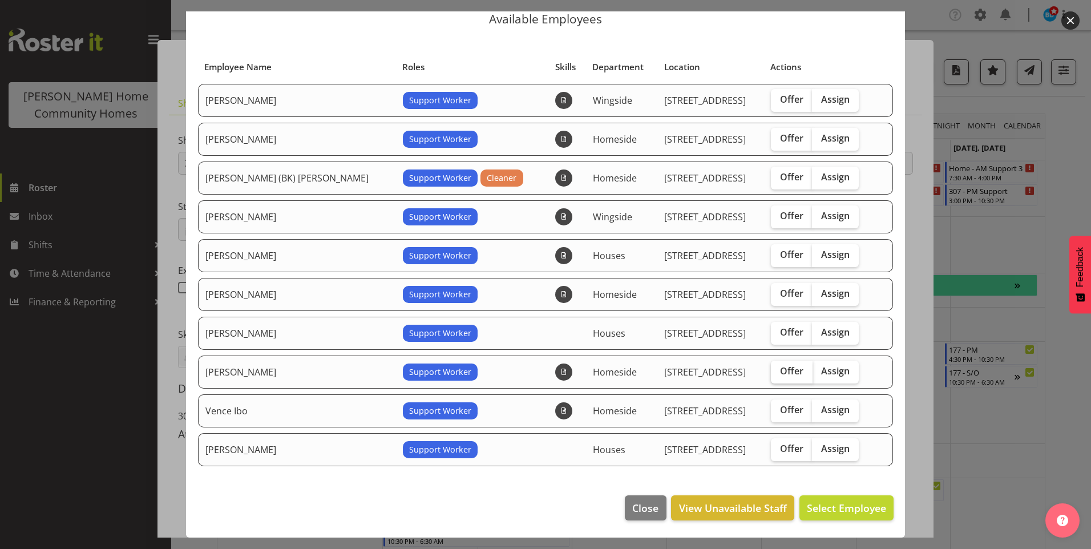
click at [780, 372] on span "Offer" at bounding box center [791, 370] width 23 height 11
click at [776, 372] on input "Offer" at bounding box center [774, 371] width 7 height 7
checkbox input "true"
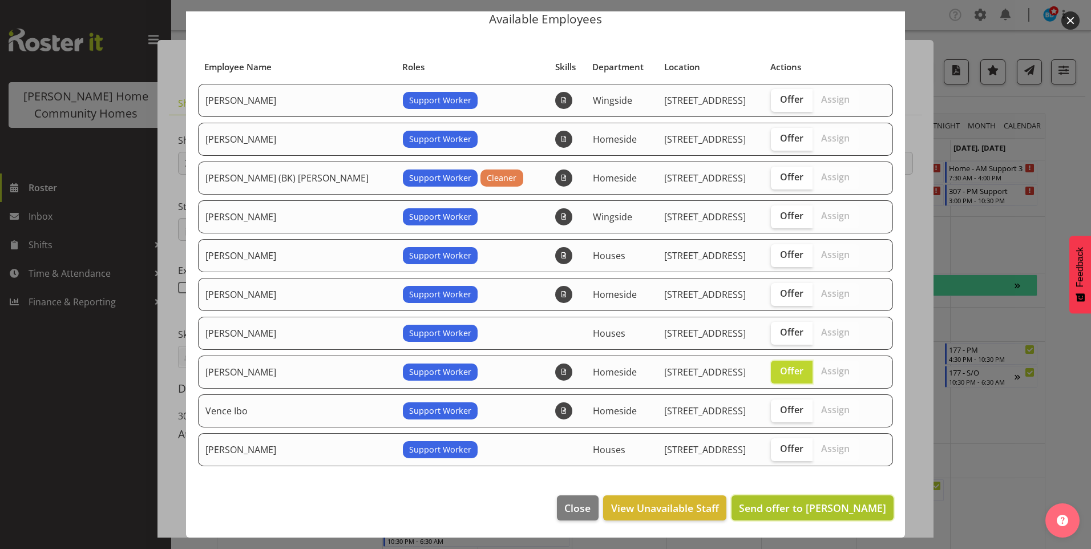
click at [842, 508] on span "Send offer to Sourav Guleria" at bounding box center [812, 508] width 147 height 14
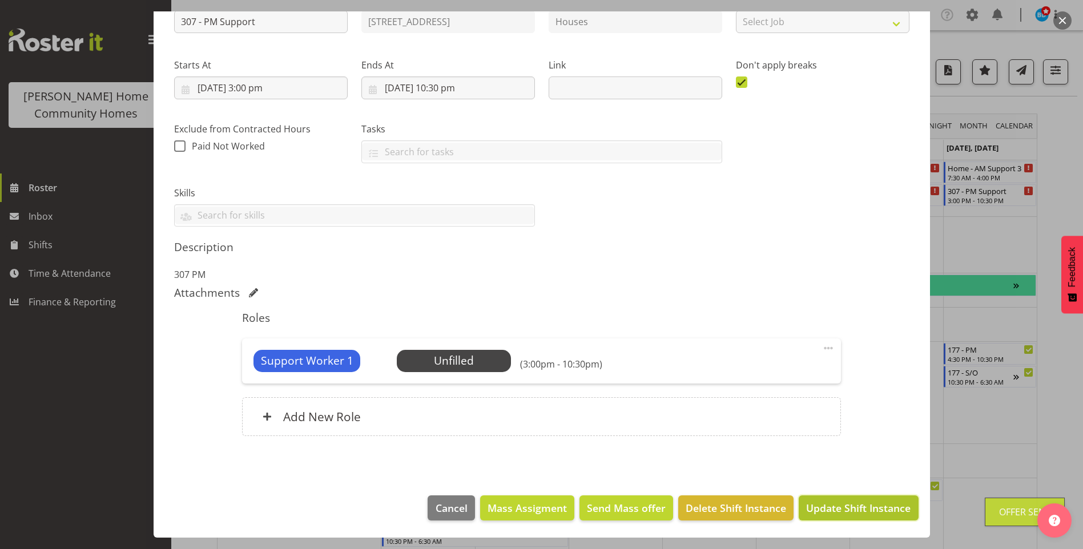
click at [844, 508] on span "Update Shift Instance" at bounding box center [858, 508] width 104 height 15
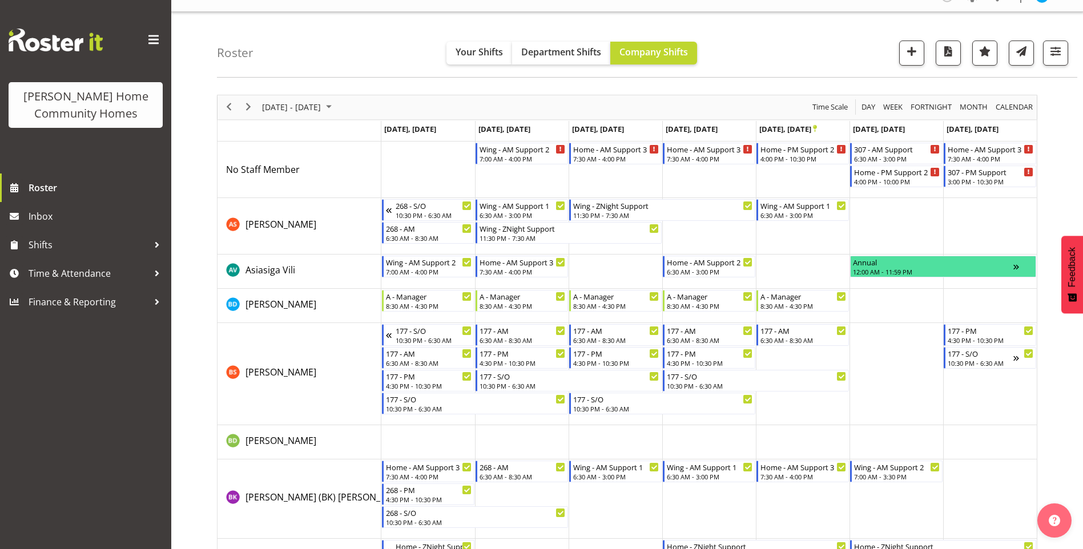
scroll to position [0, 0]
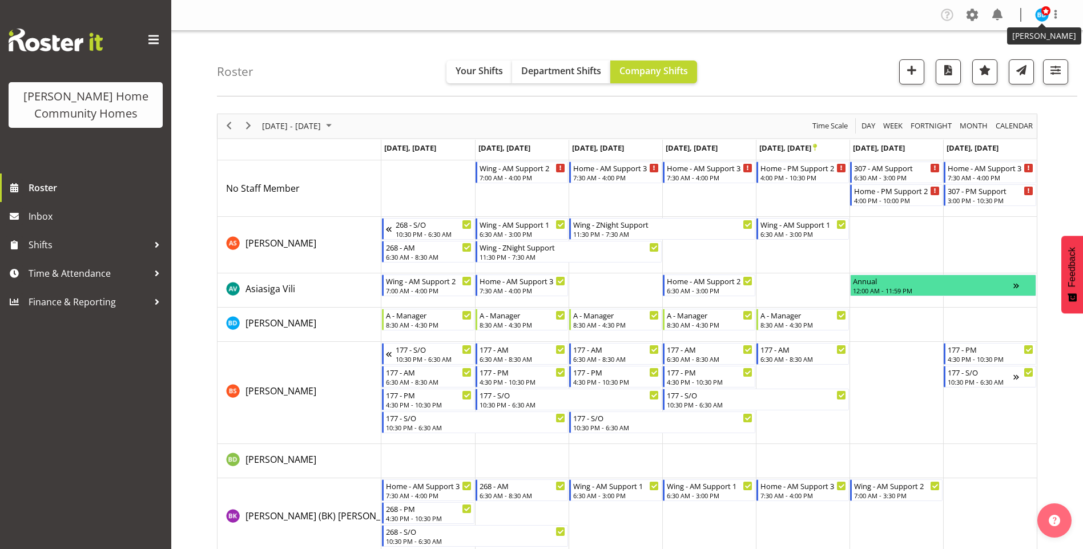
click at [1044, 19] on img at bounding box center [1042, 15] width 14 height 14
click at [998, 61] on link "Log Out" at bounding box center [1008, 60] width 110 height 21
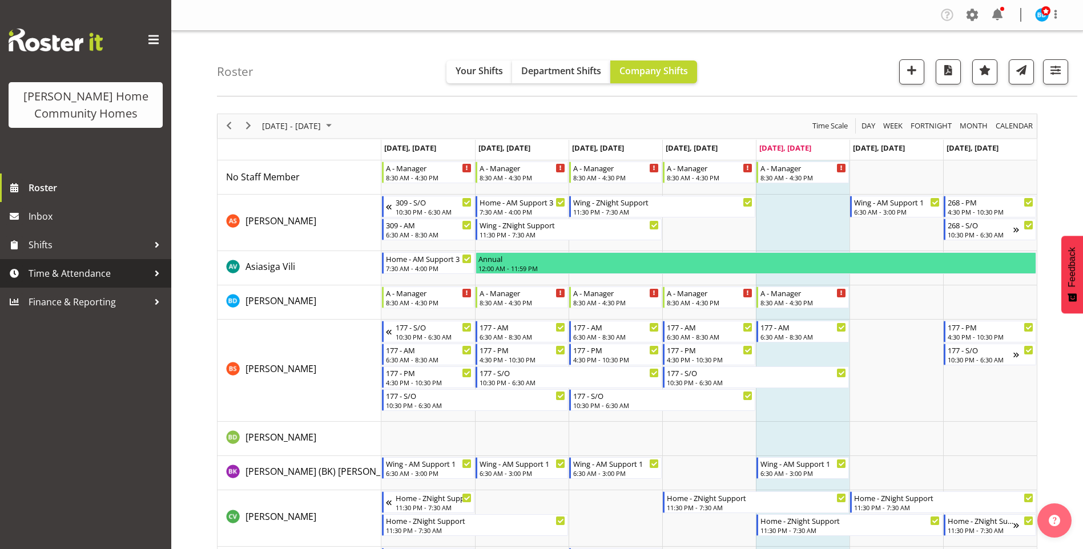
click at [95, 277] on span "Time & Attendance" at bounding box center [89, 273] width 120 height 17
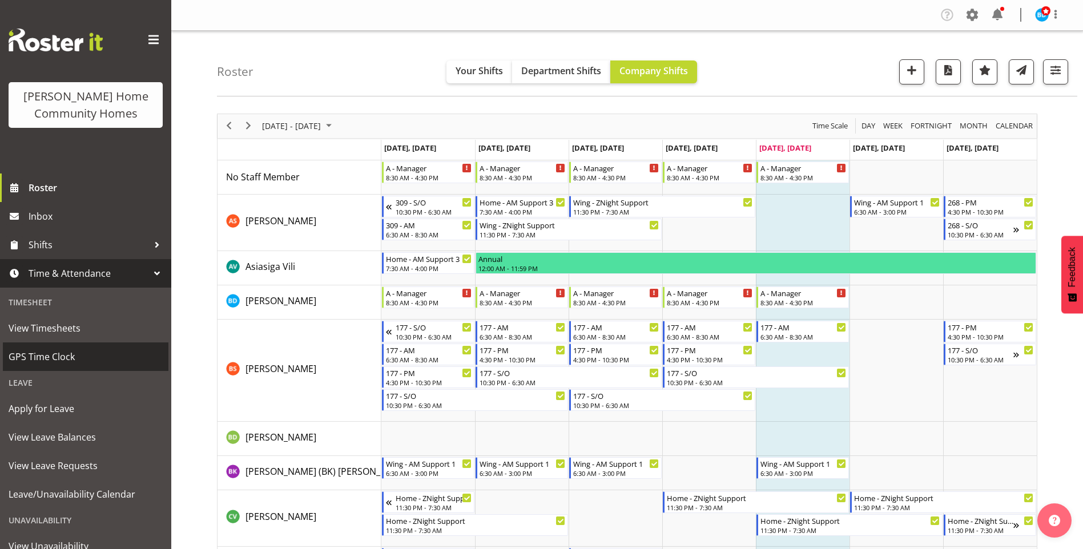
click at [59, 353] on span "GPS Time Clock" at bounding box center [86, 356] width 154 height 17
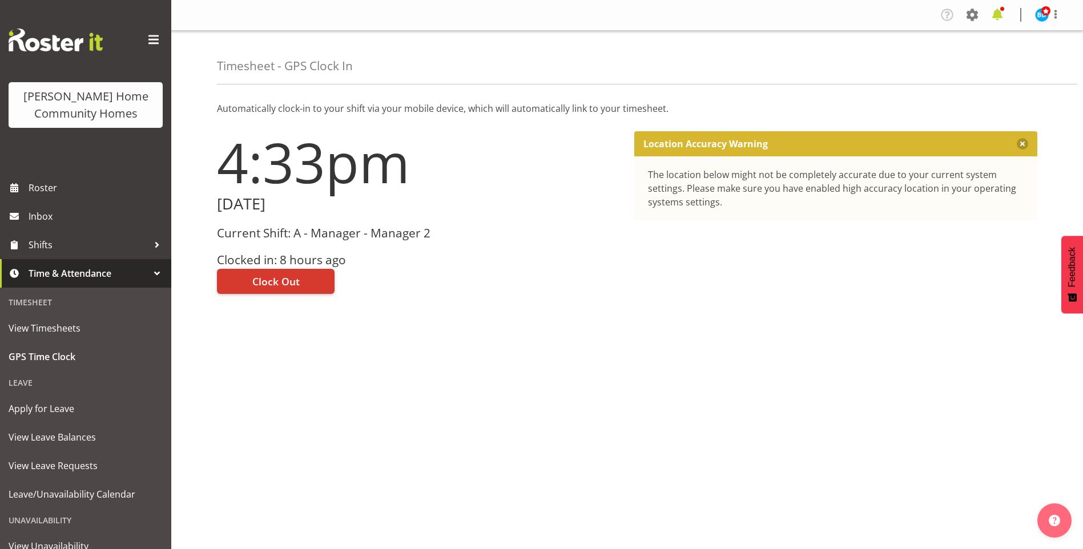
click at [1003, 15] on span at bounding box center [997, 15] width 18 height 18
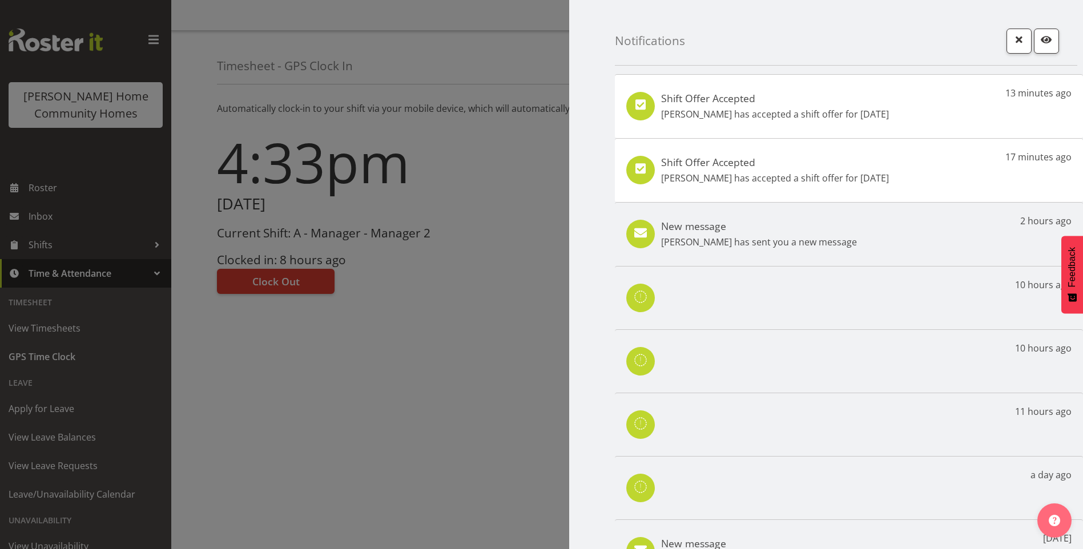
click at [270, 281] on div at bounding box center [541, 274] width 1083 height 549
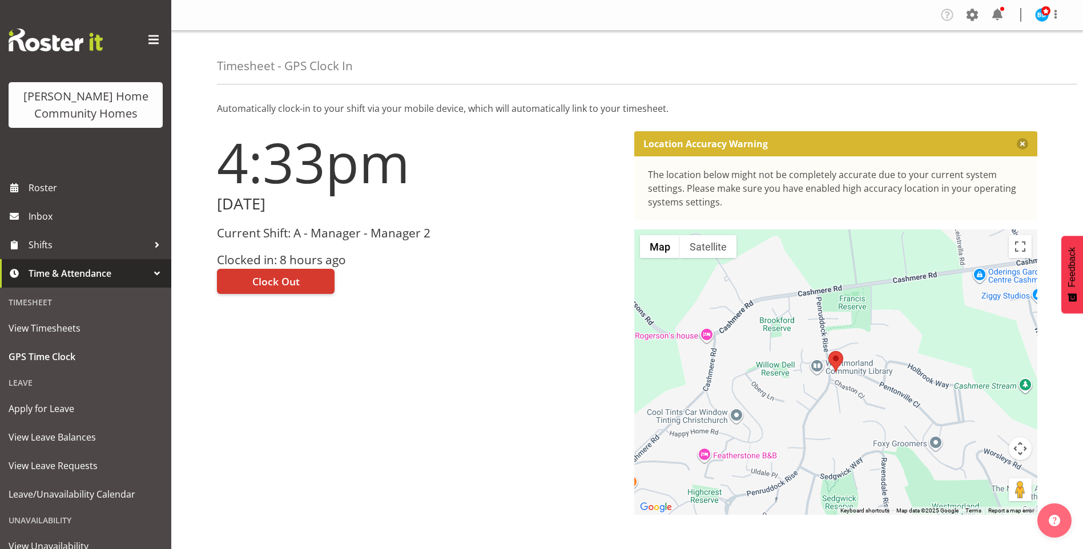
click at [271, 281] on div at bounding box center [541, 274] width 1083 height 549
click at [280, 276] on span "Clock Out" at bounding box center [275, 281] width 47 height 15
click at [1000, 13] on span at bounding box center [997, 15] width 18 height 18
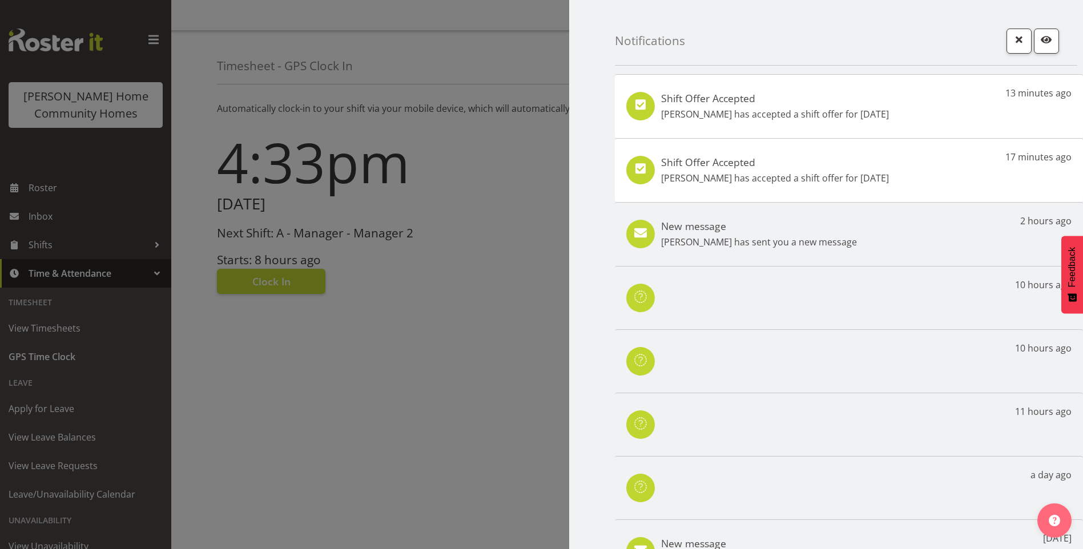
drag, startPoint x: 821, startPoint y: 107, endPoint x: 943, endPoint y: 107, distance: 121.6
click at [822, 108] on p "[PERSON_NAME] has accepted a shift offer for [DATE]" at bounding box center [775, 114] width 228 height 14
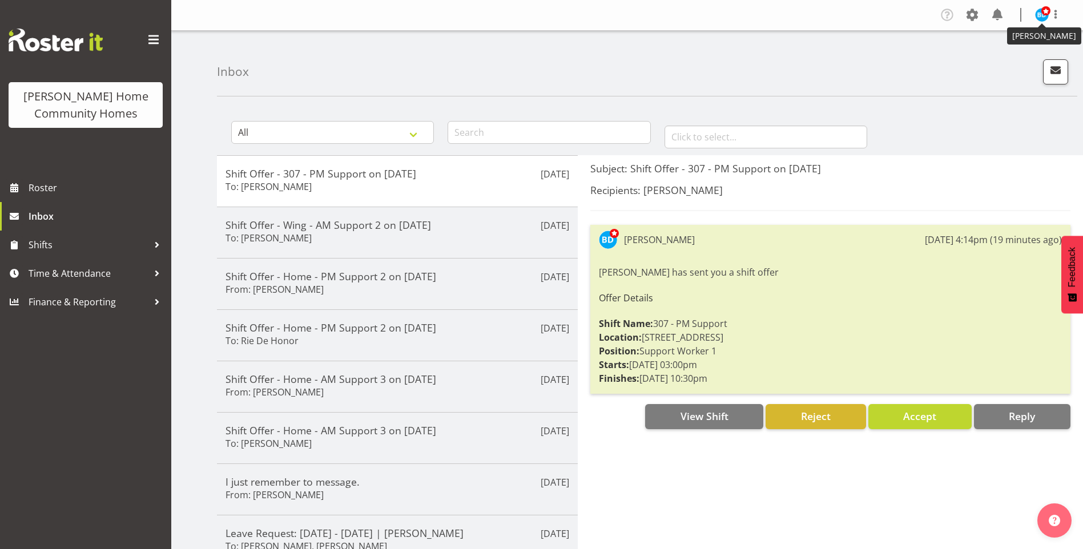
click at [1045, 17] on img at bounding box center [1042, 15] width 14 height 14
drag, startPoint x: 994, startPoint y: 62, endPoint x: 982, endPoint y: 60, distance: 12.1
click at [994, 62] on link "Log Out" at bounding box center [1008, 60] width 110 height 21
